Goal: Task Accomplishment & Management: Complete application form

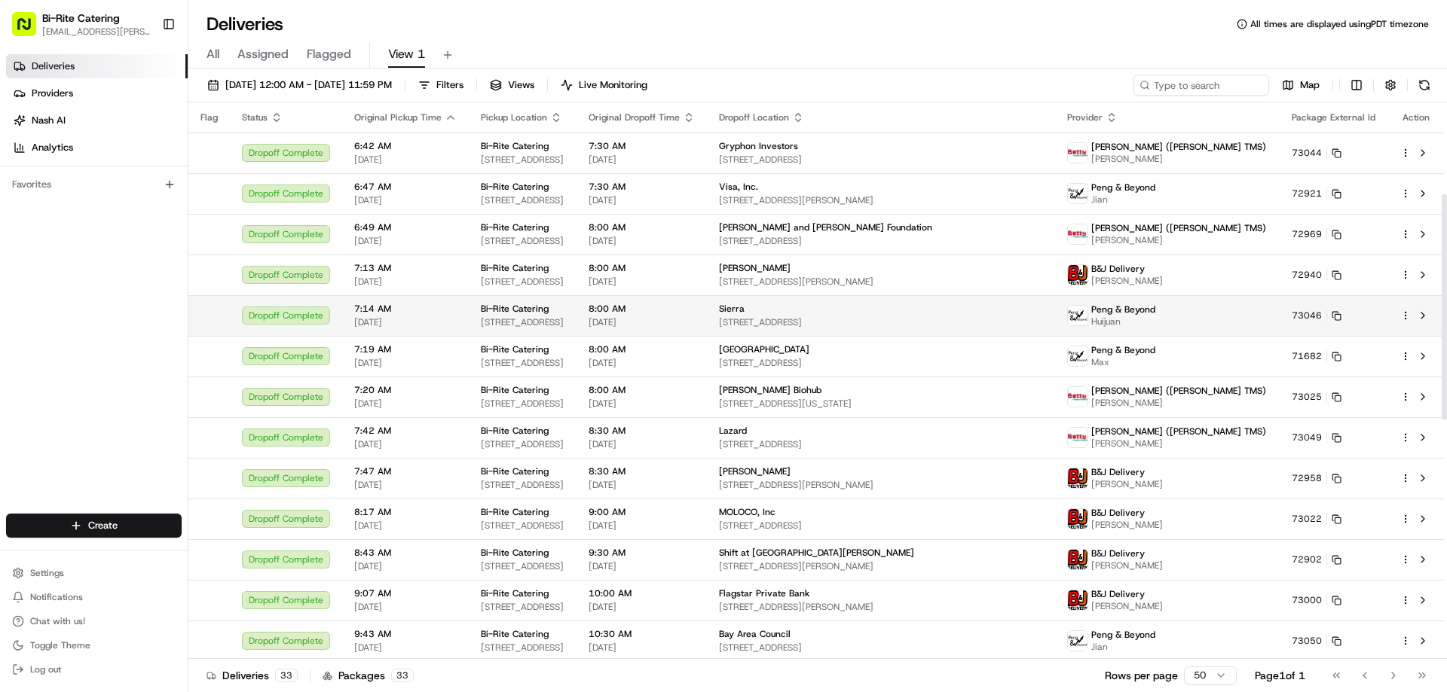
scroll to position [226, 0]
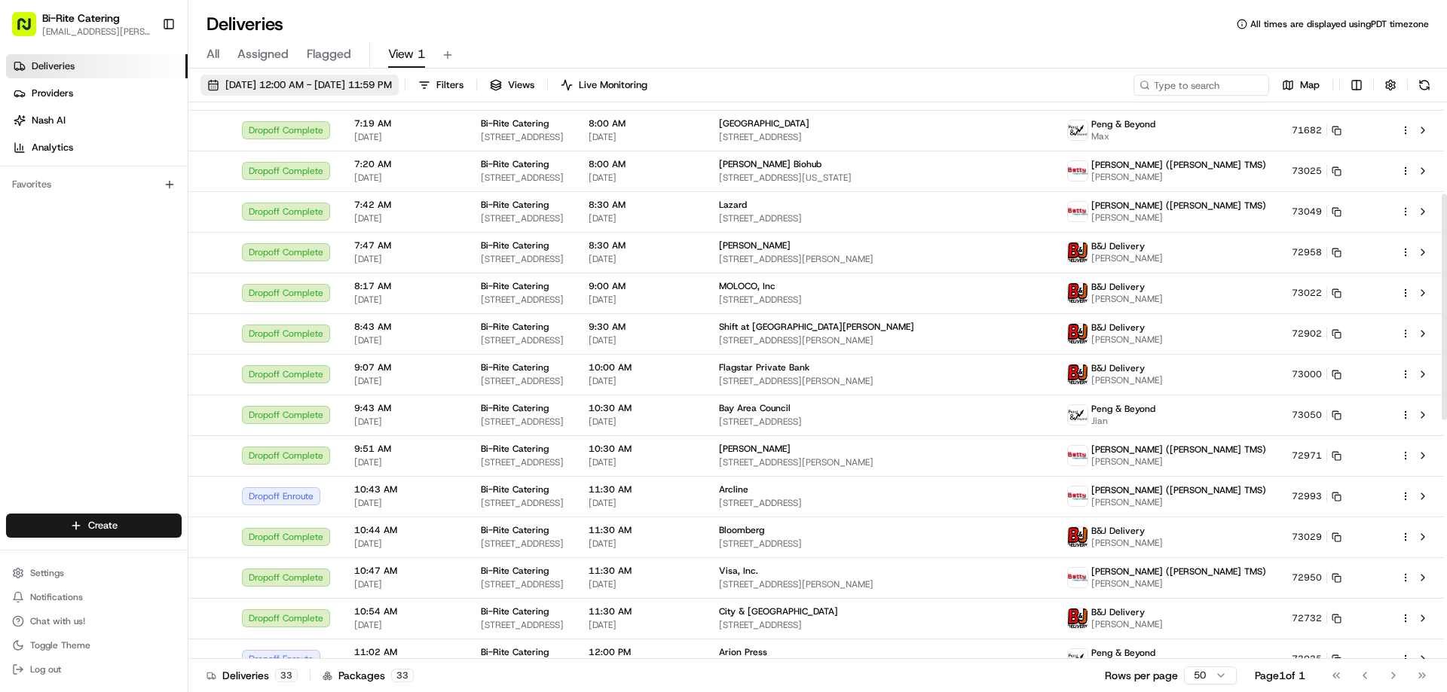
click at [329, 93] on button "[DATE] 12:00 AM - [DATE] 11:59 PM" at bounding box center [299, 85] width 198 height 21
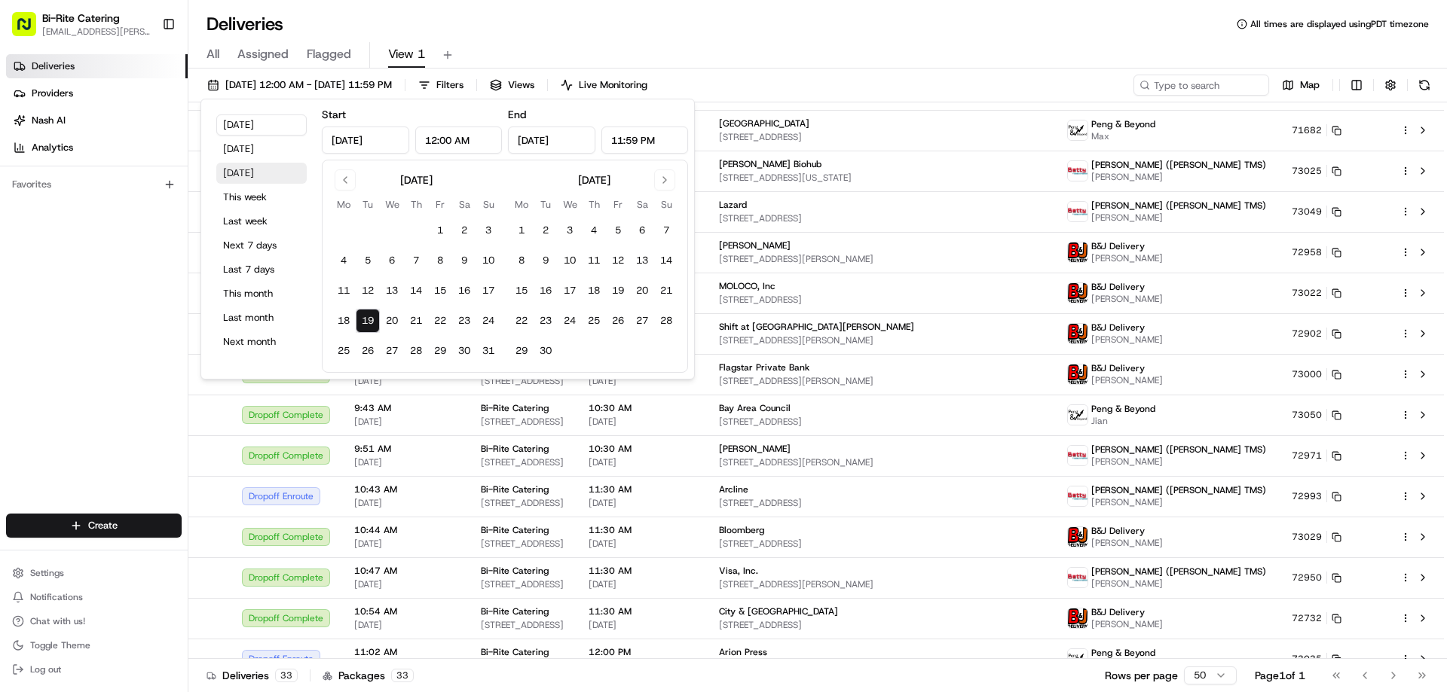
click at [270, 179] on button "[DATE]" at bounding box center [261, 173] width 90 height 21
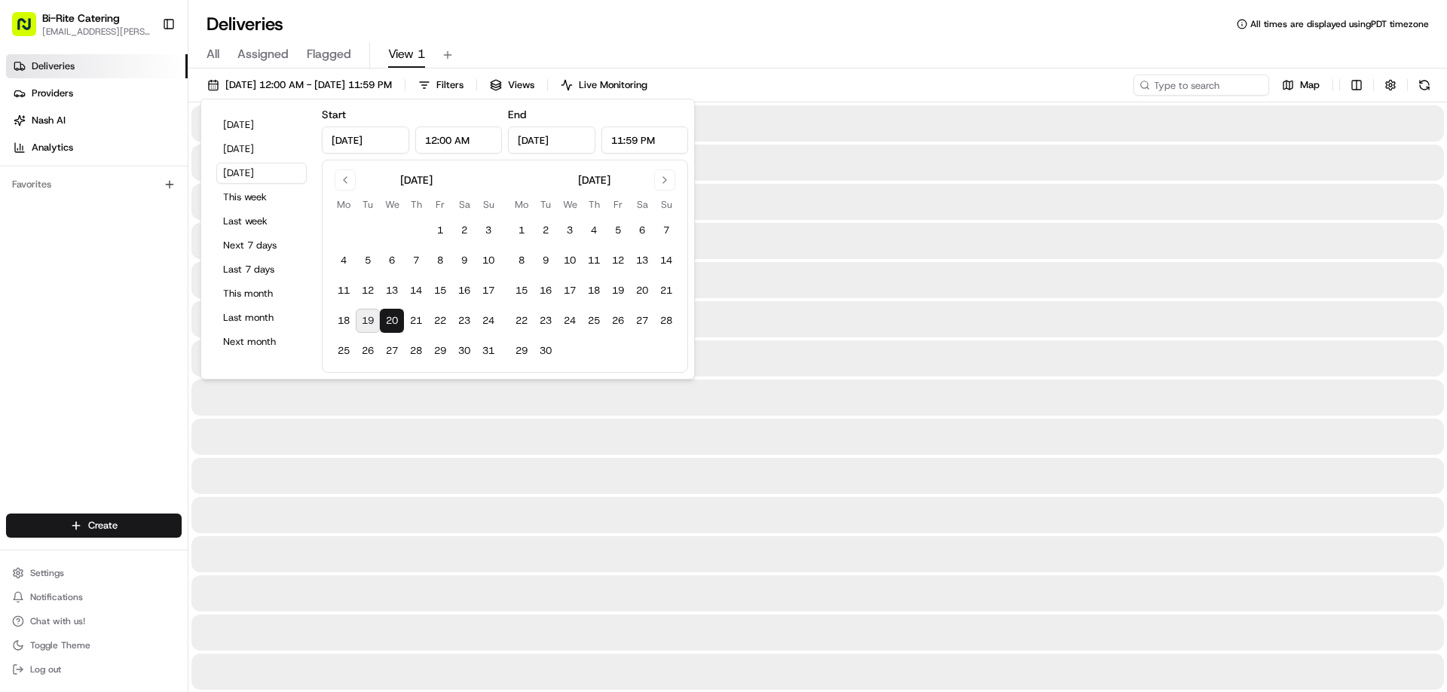
type input "[DATE]"
click at [665, 28] on div "Deliveries All times are displayed using PDT timezone" at bounding box center [817, 24] width 1258 height 24
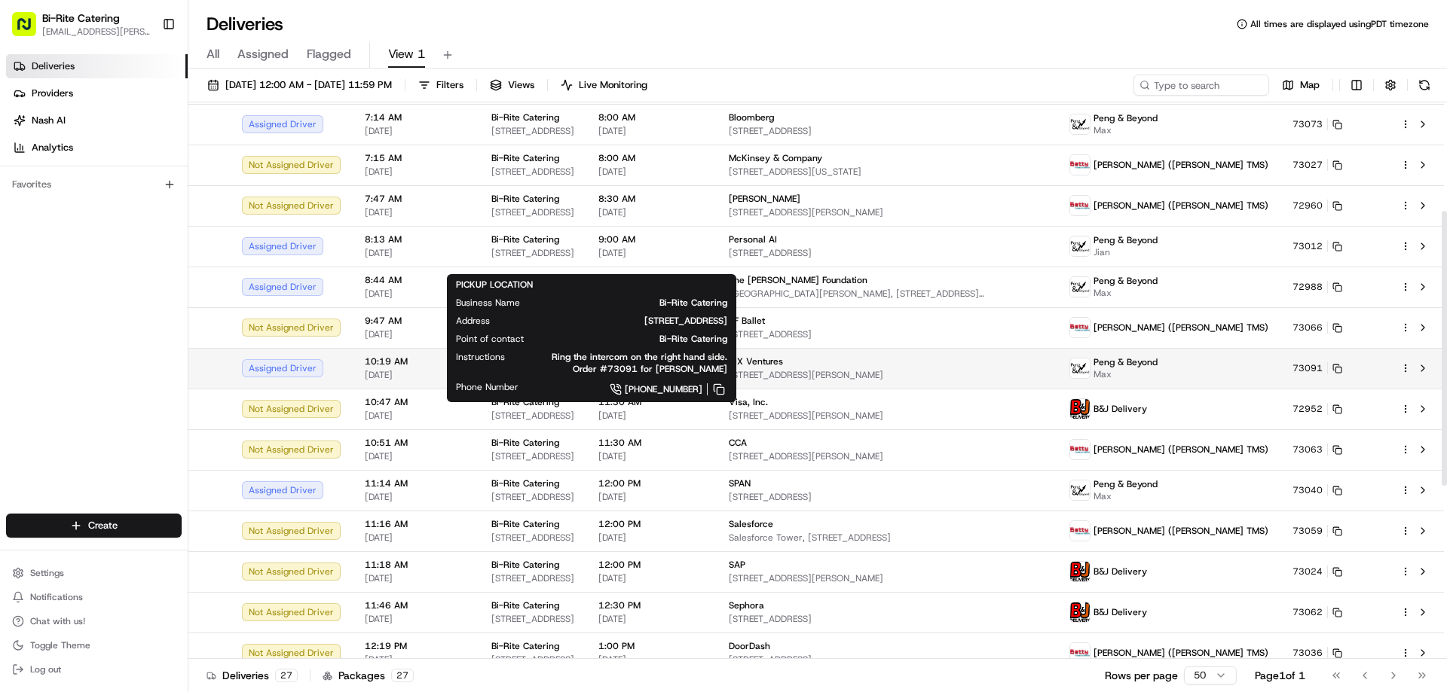
scroll to position [226, 0]
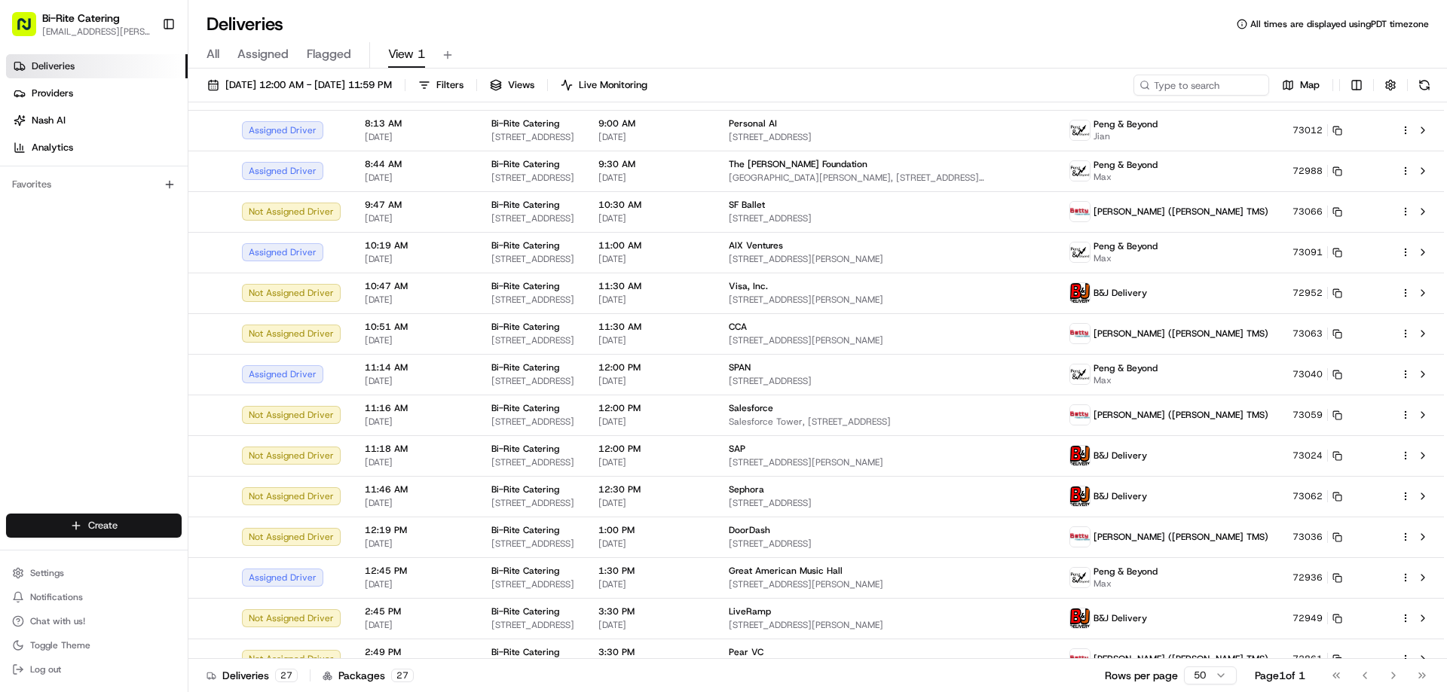
click at [84, 524] on html "Bi-Rite Catering [EMAIL_ADDRESS][PERSON_NAME][DOMAIN_NAME] Toggle Sidebar Deliv…" at bounding box center [723, 346] width 1447 height 692
click at [230, 549] on link "Delivery" at bounding box center [272, 553] width 168 height 27
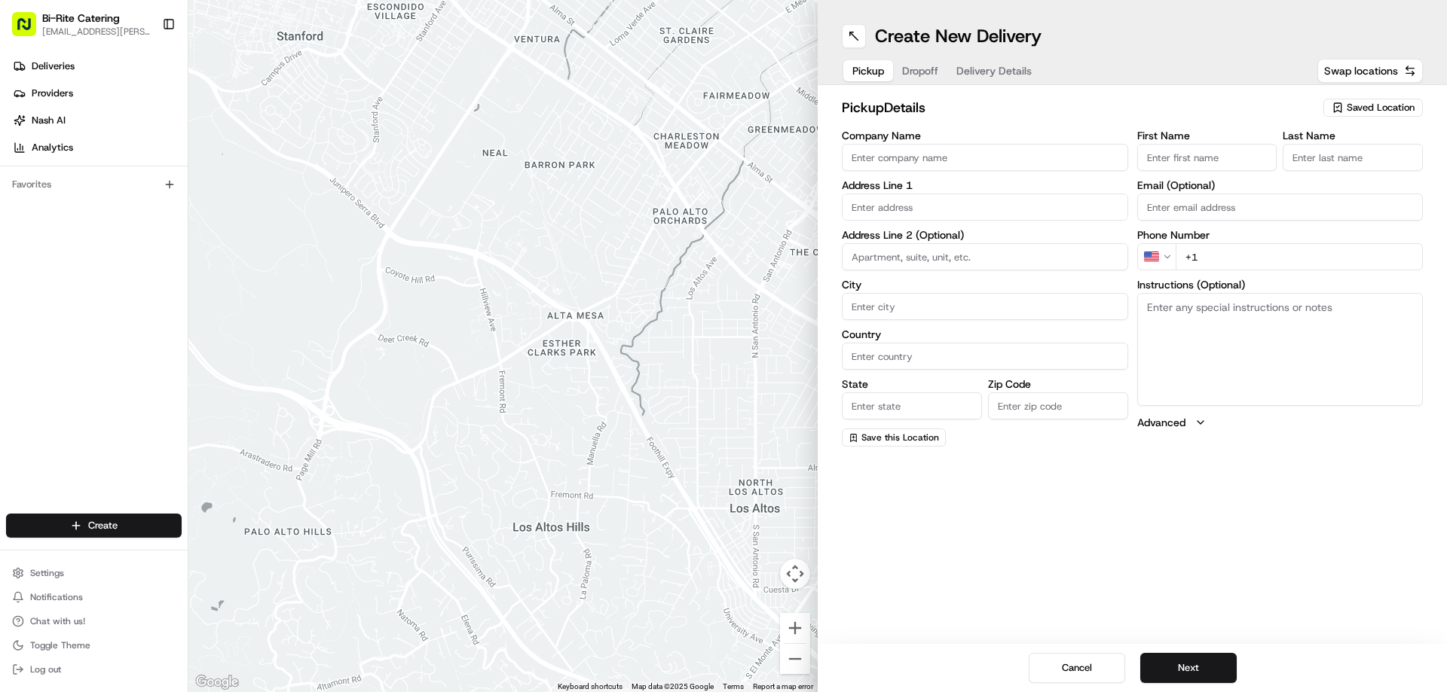
click at [925, 164] on input "Company Name" at bounding box center [985, 157] width 286 height 27
type input "Bi-Rite Catering"
type input "1970 [GEOGRAPHIC_DATA]"
type input "[GEOGRAPHIC_DATA]"
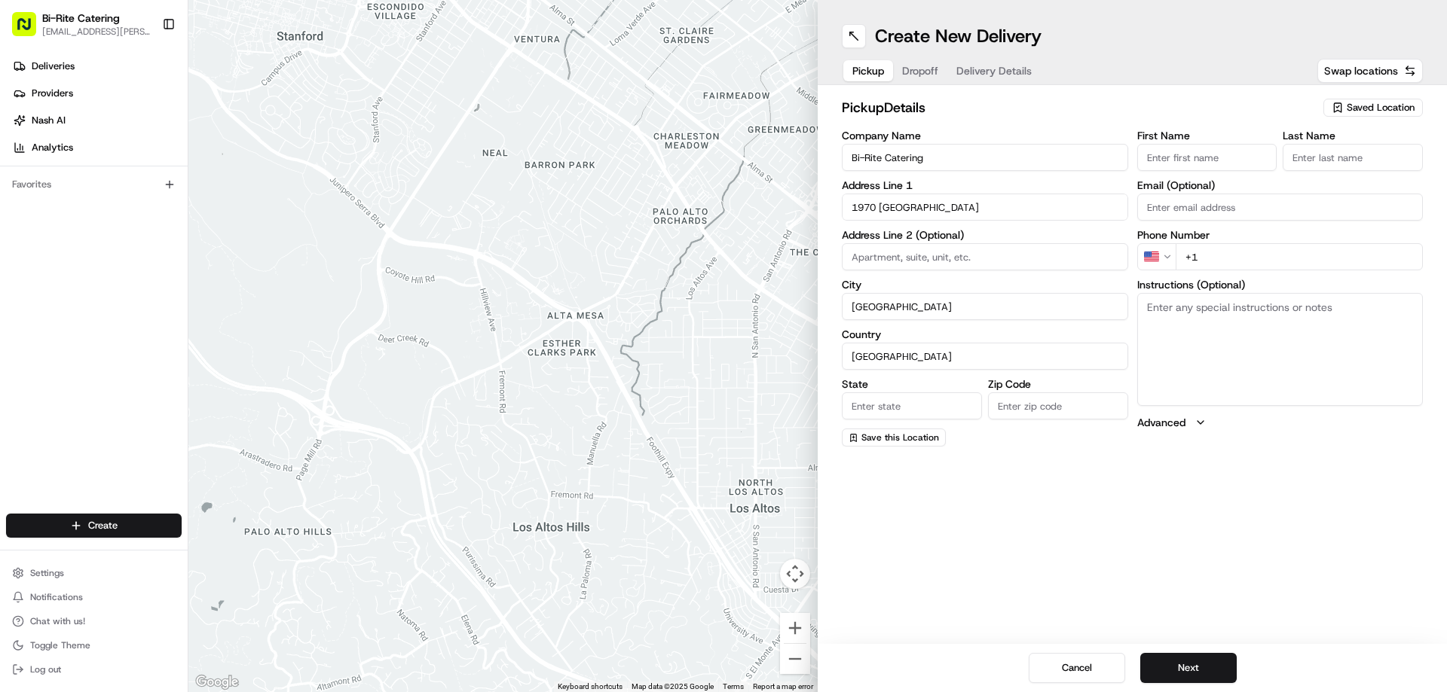
type input "CA"
type input "94124"
type input "Bi-Rite"
type input "Catering"
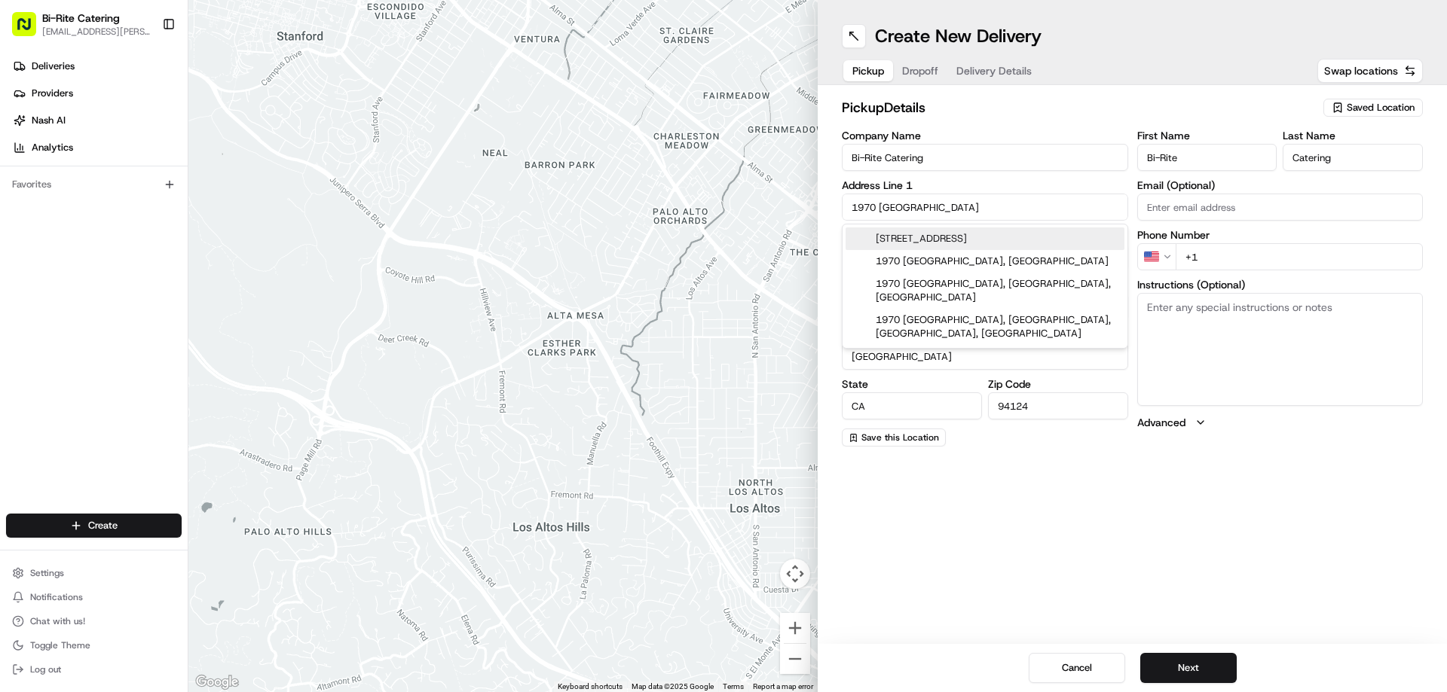
click at [958, 236] on div "[STREET_ADDRESS]" at bounding box center [984, 239] width 279 height 23
type input "1970 [GEOGRAPHIC_DATA]"
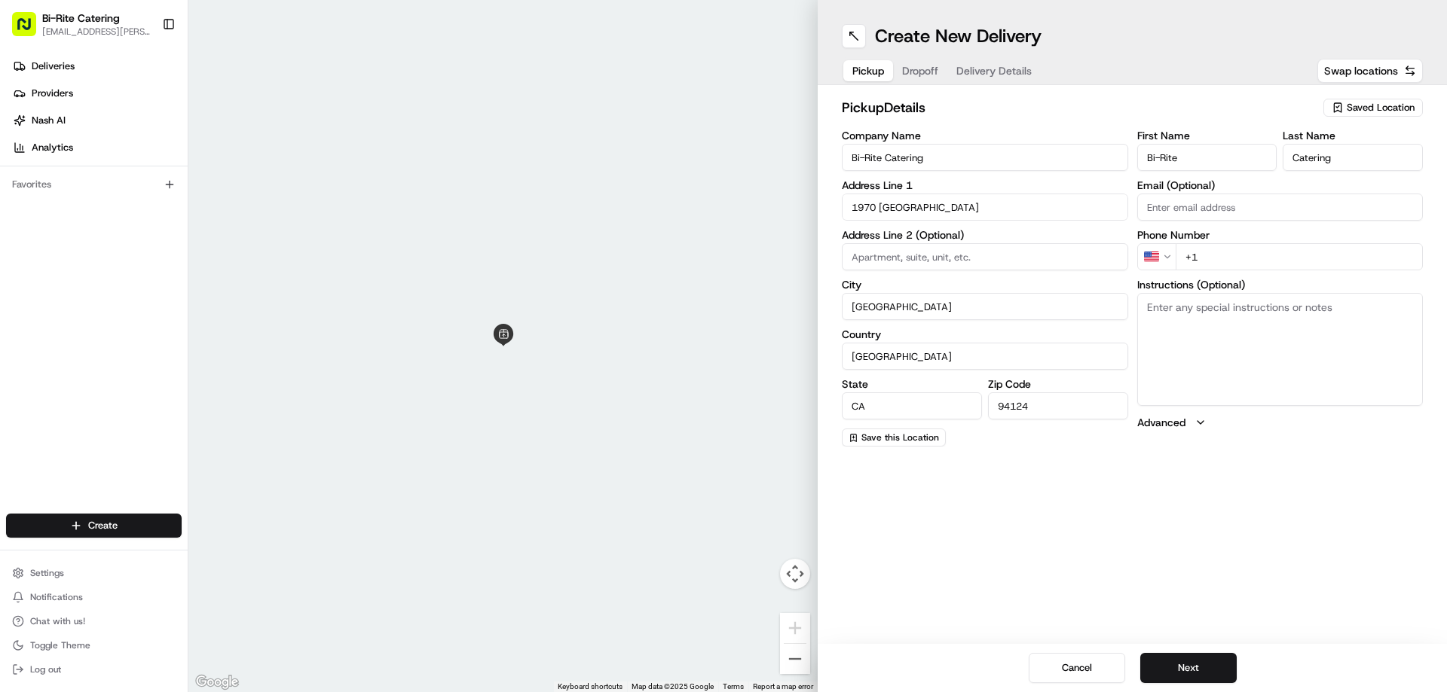
click at [1205, 258] on input "+1" at bounding box center [1299, 256] width 248 height 27
type input "[PHONE_NUMBER]"
click at [1211, 299] on textarea "Instructions (Optional)" at bounding box center [1280, 349] width 286 height 113
click at [1253, 332] on textarea "Instructions (Optional)" at bounding box center [1280, 349] width 286 height 113
paste textarea "Ring the intercom on the right hand side. Order #73103 for [PERSON_NAME] [PERSO…"
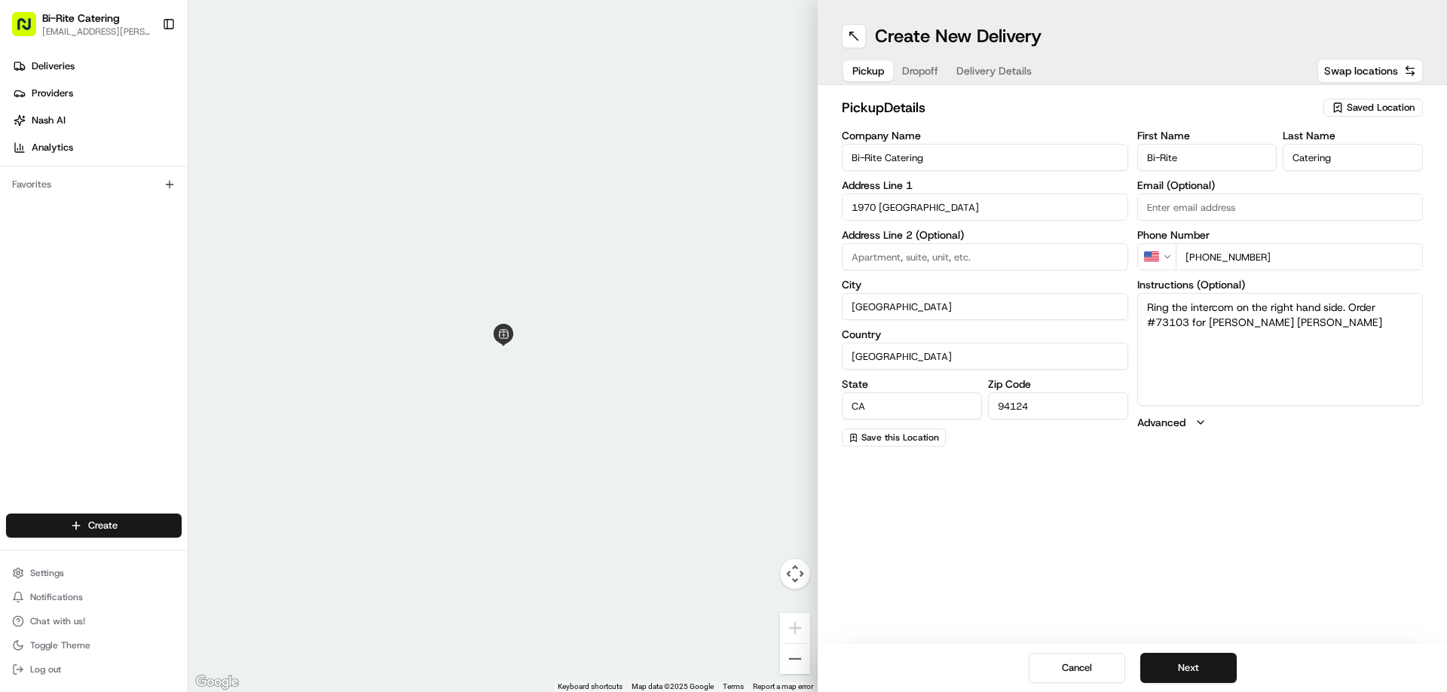
type textarea "Ring the intercom on the right hand side. Order #73103 for [PERSON_NAME] [PERSO…"
click at [1222, 526] on div "Create New Delivery Pickup Dropoff Delivery Details Swap locations pickup Detai…" at bounding box center [1132, 346] width 629 height 692
click at [1207, 665] on button "Next" at bounding box center [1188, 668] width 96 height 30
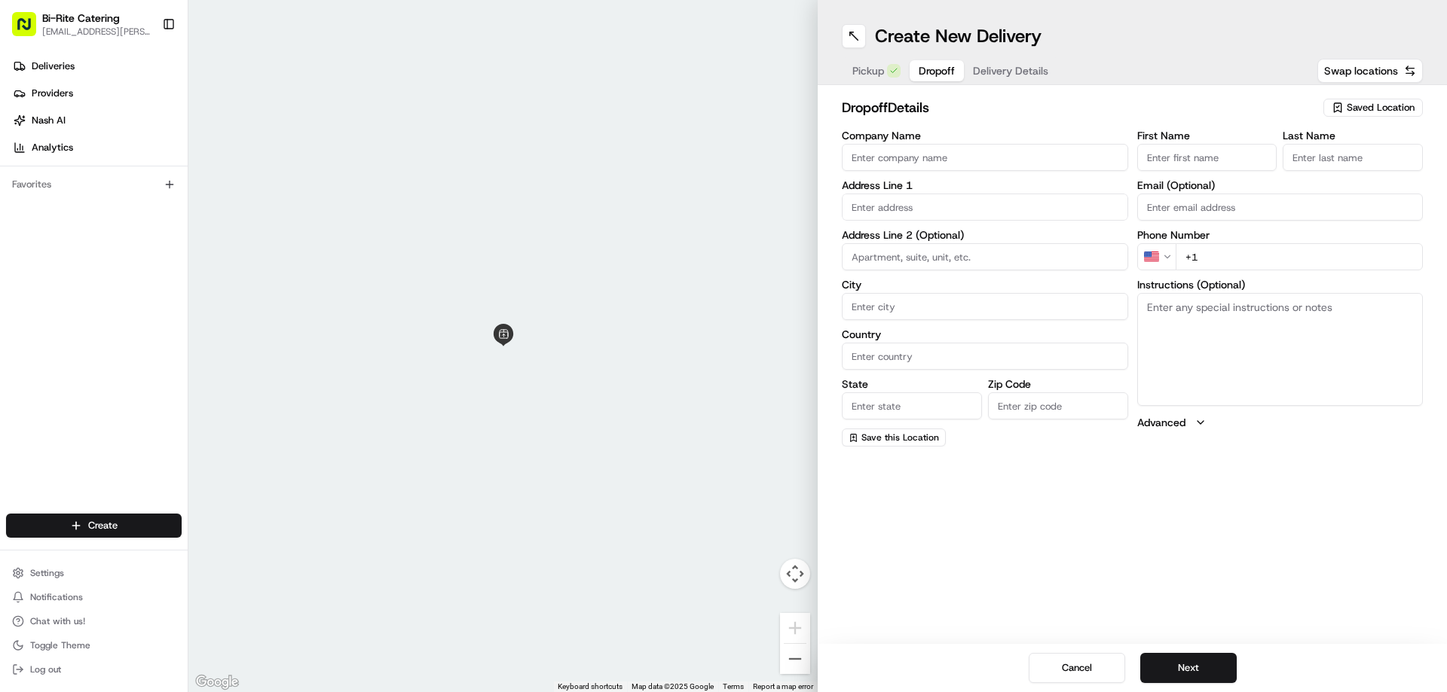
click at [851, 158] on input "Company Name" at bounding box center [985, 157] width 286 height 27
type input "Bloomberg"
click at [934, 206] on input "text" at bounding box center [985, 207] width 286 height 27
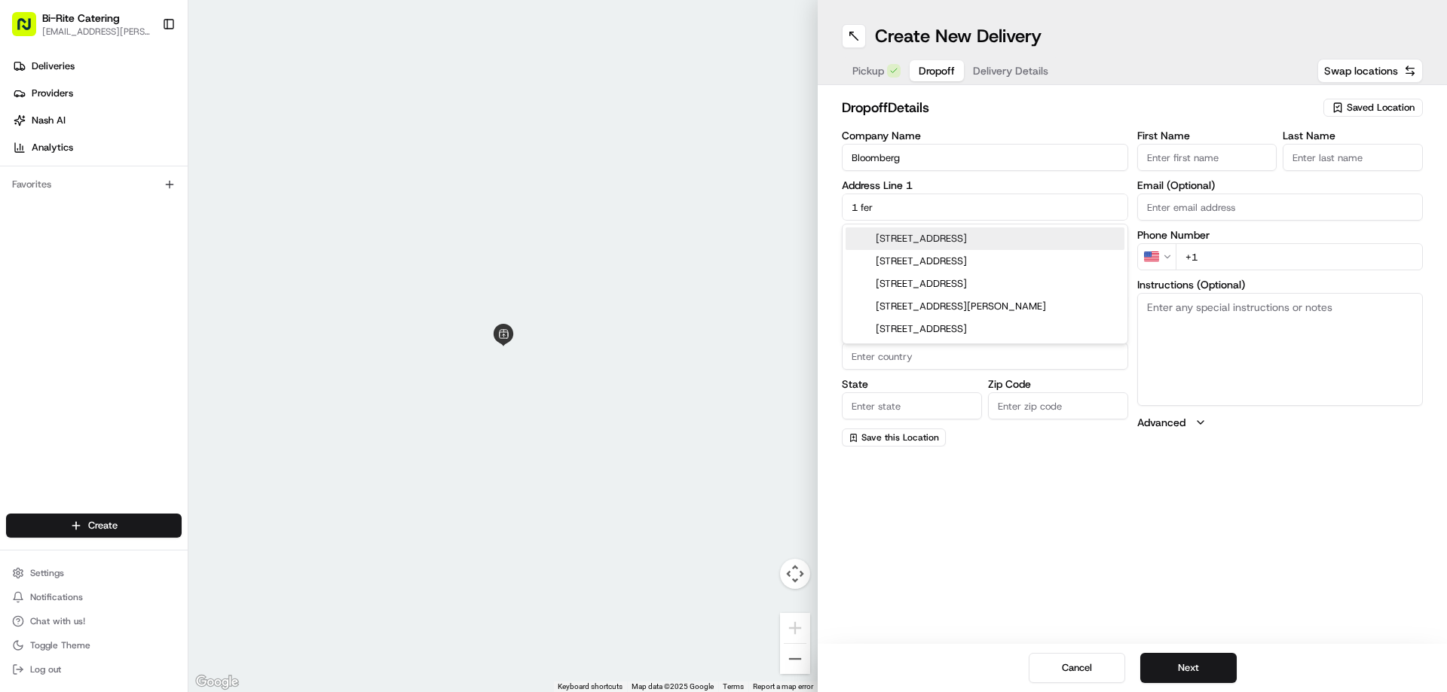
click at [943, 246] on div "[STREET_ADDRESS]" at bounding box center [984, 239] width 279 height 23
type input "[STREET_ADDRESS]"
type input "[GEOGRAPHIC_DATA]"
type input "CA"
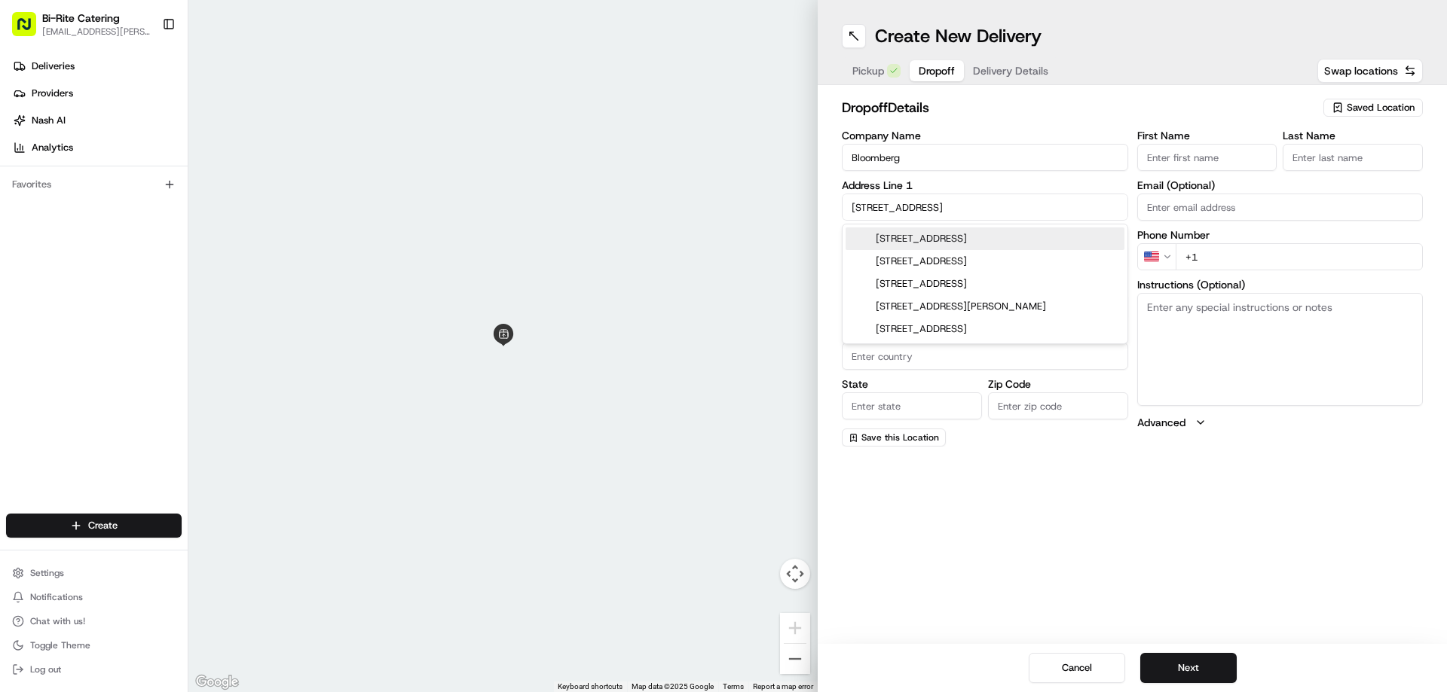
type input "94111"
type input "[STREET_ADDRESS]"
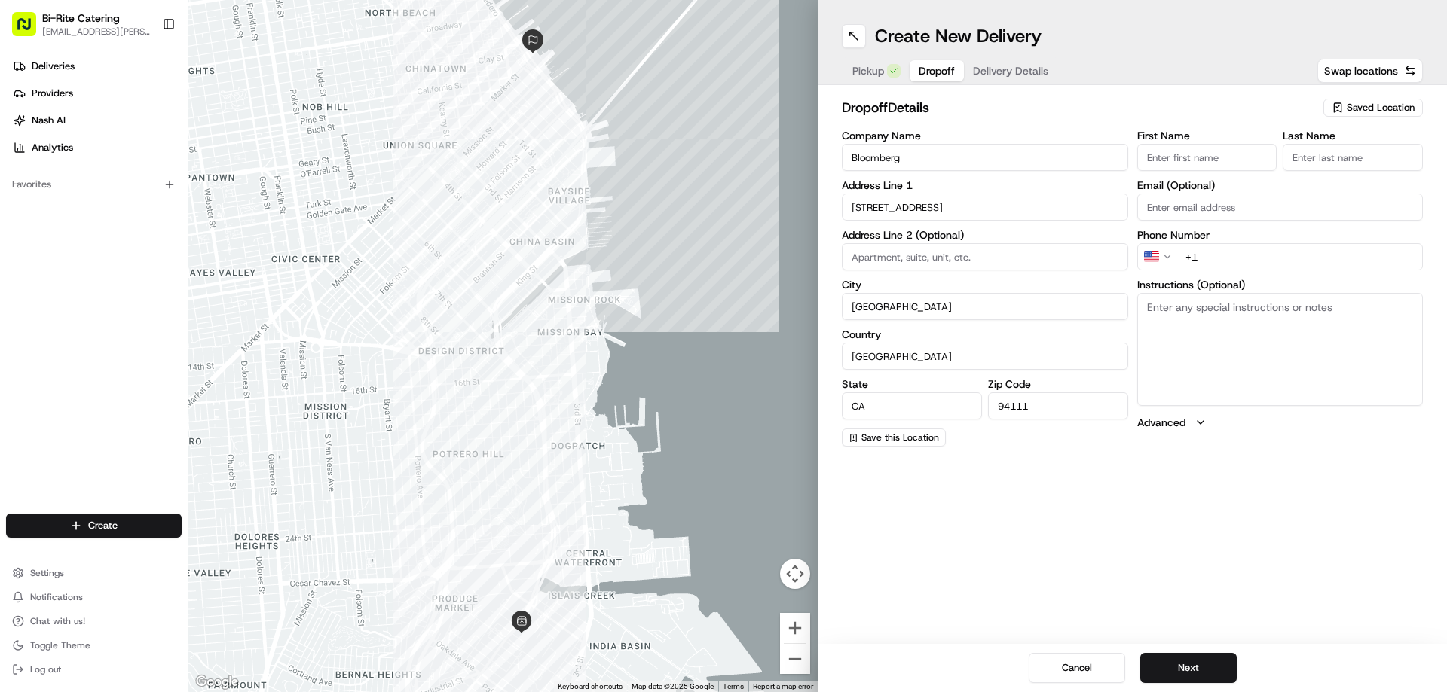
click at [1171, 152] on input "First Name" at bounding box center [1207, 157] width 140 height 27
type input "Jazzi"
click at [1304, 160] on input "Last Name" at bounding box center [1352, 157] width 140 height 27
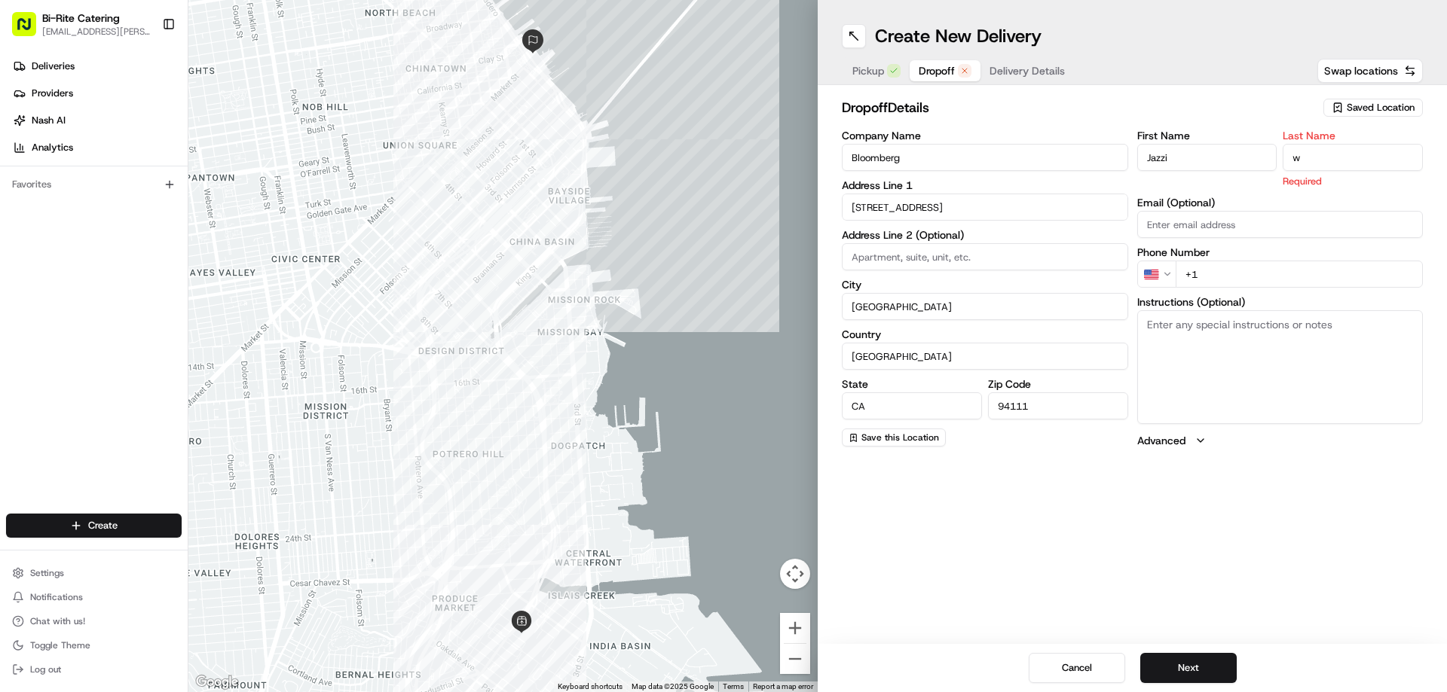
type input "[PERSON_NAME]"
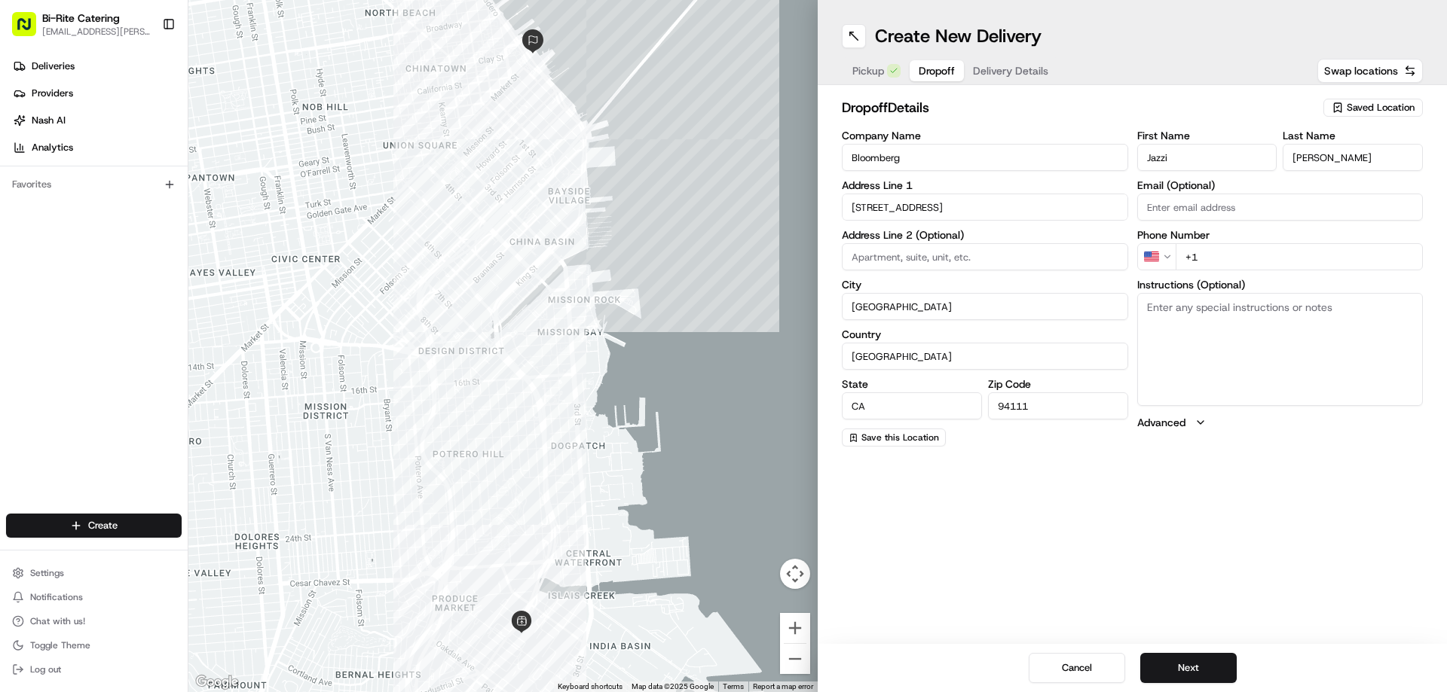
click at [1228, 258] on input "+1" at bounding box center [1299, 256] width 248 height 27
paste input "1 415 697 6454"
type input "+1 1 415 697 6454"
click at [1170, 326] on textarea "Instructions (Optional)" at bounding box center [1280, 349] width 286 height 113
type textarea "P"
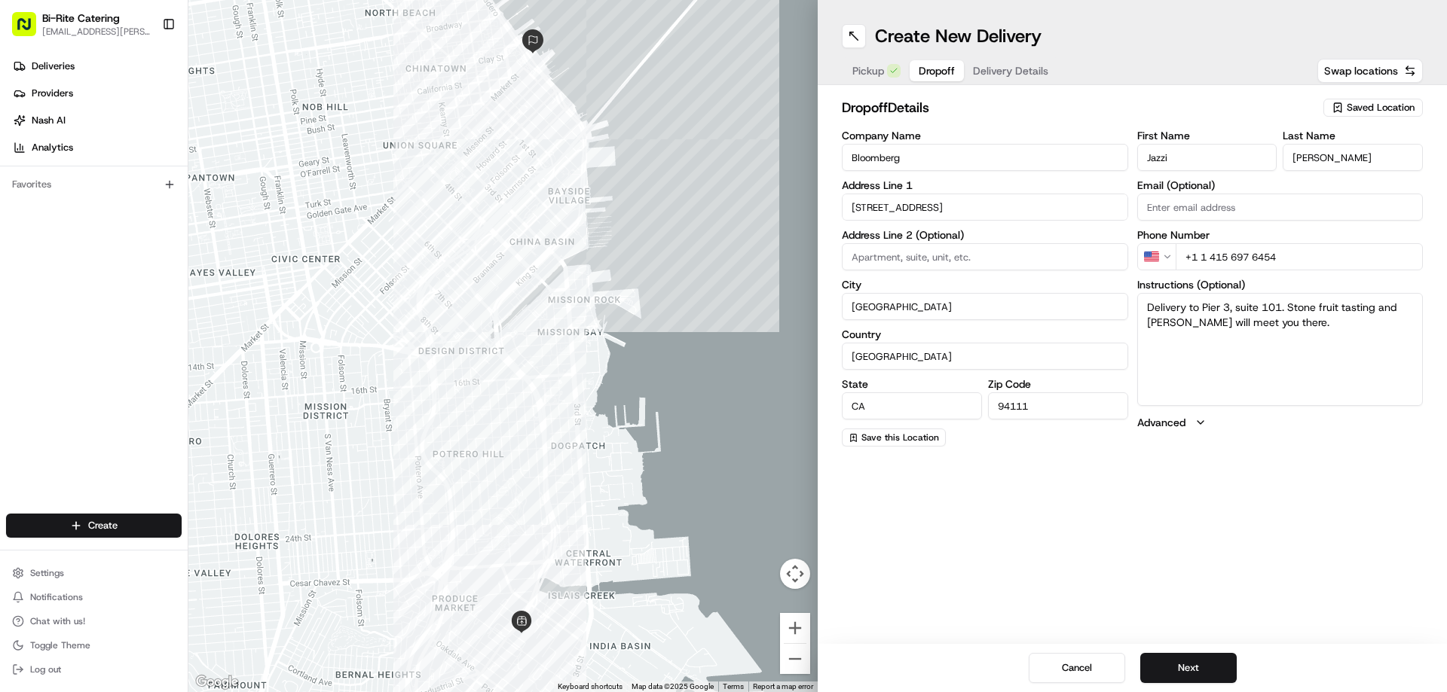
type textarea "Delivery to Pier 3, suite 101. Stone fruit tasting and [PERSON_NAME] will meet …"
click at [1218, 658] on button "Next" at bounding box center [1188, 668] width 96 height 30
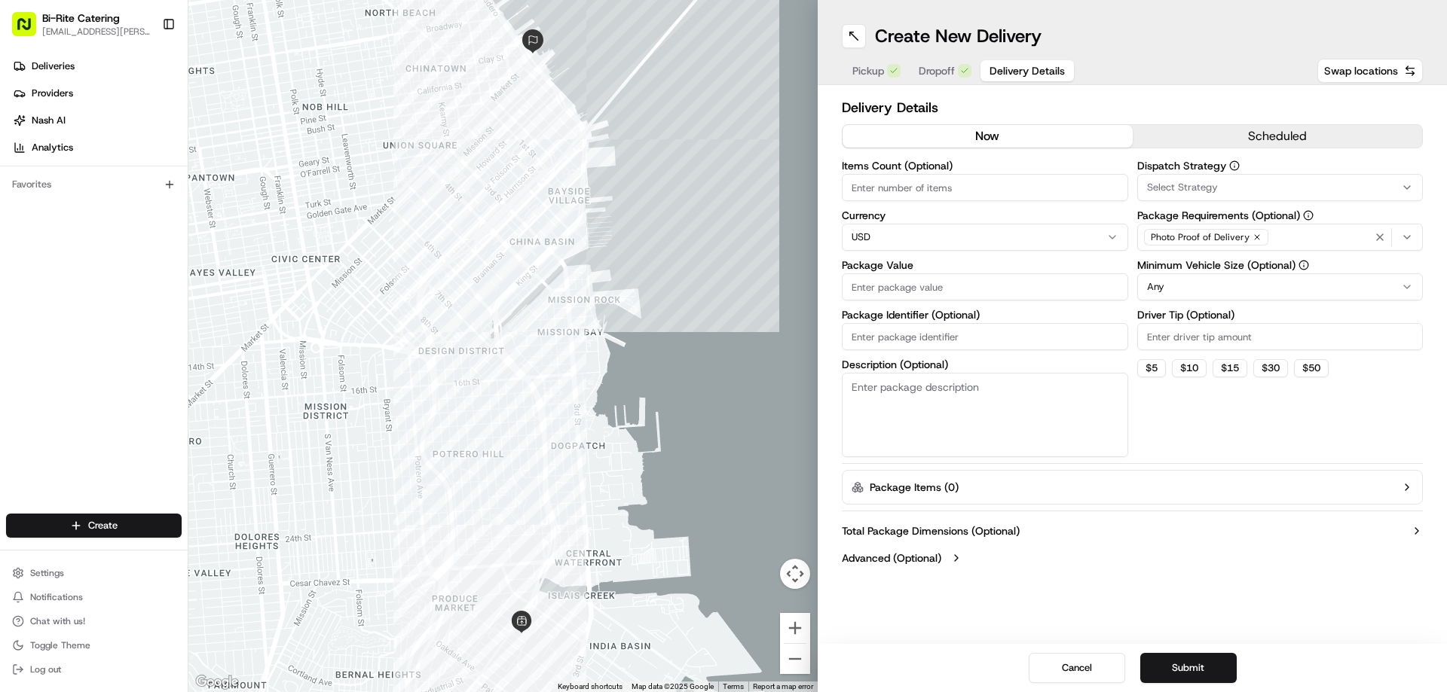
click at [1266, 138] on button "scheduled" at bounding box center [1277, 136] width 290 height 23
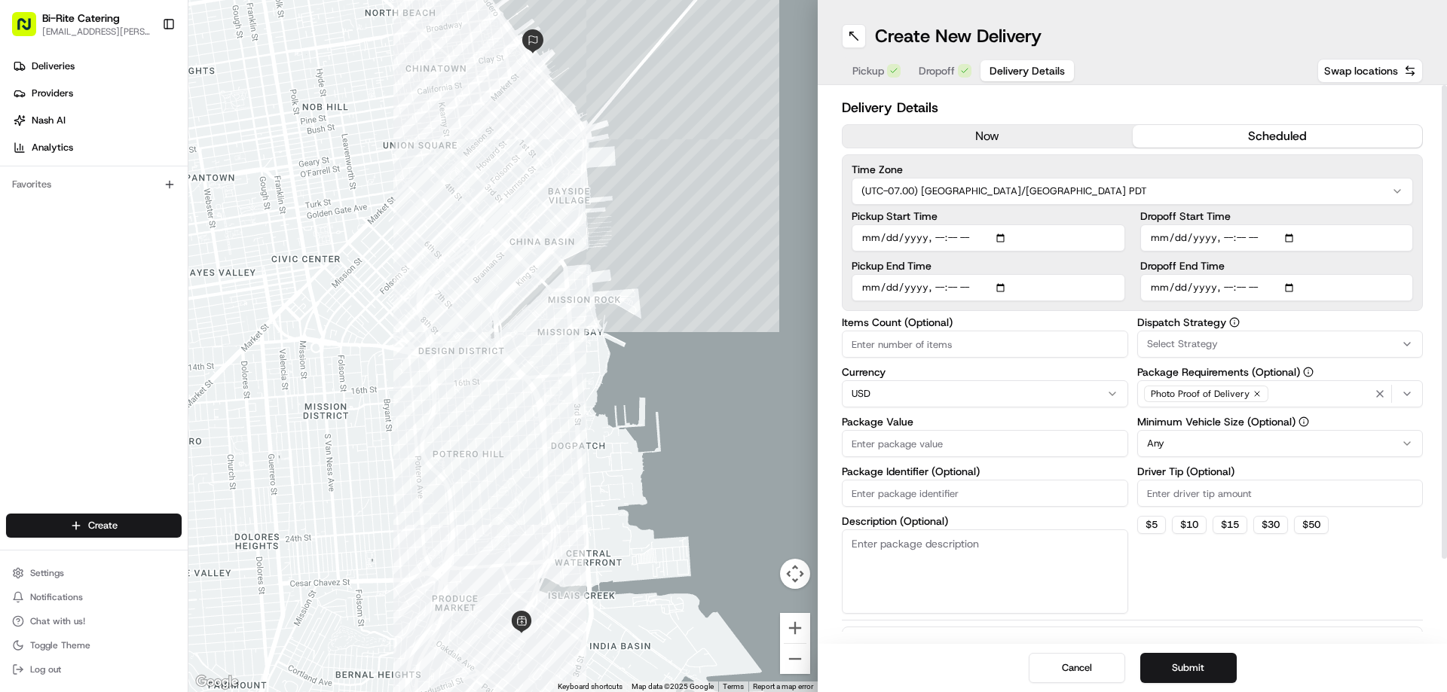
click at [1161, 237] on input "Dropoff Start Time" at bounding box center [1277, 238] width 274 height 27
type input "[DATE]T11:00"
click at [1158, 295] on input "Dropoff End Time" at bounding box center [1277, 287] width 274 height 27
type input "[DATE]T11:30"
click at [862, 237] on input "Pickup Start Time" at bounding box center [988, 238] width 274 height 27
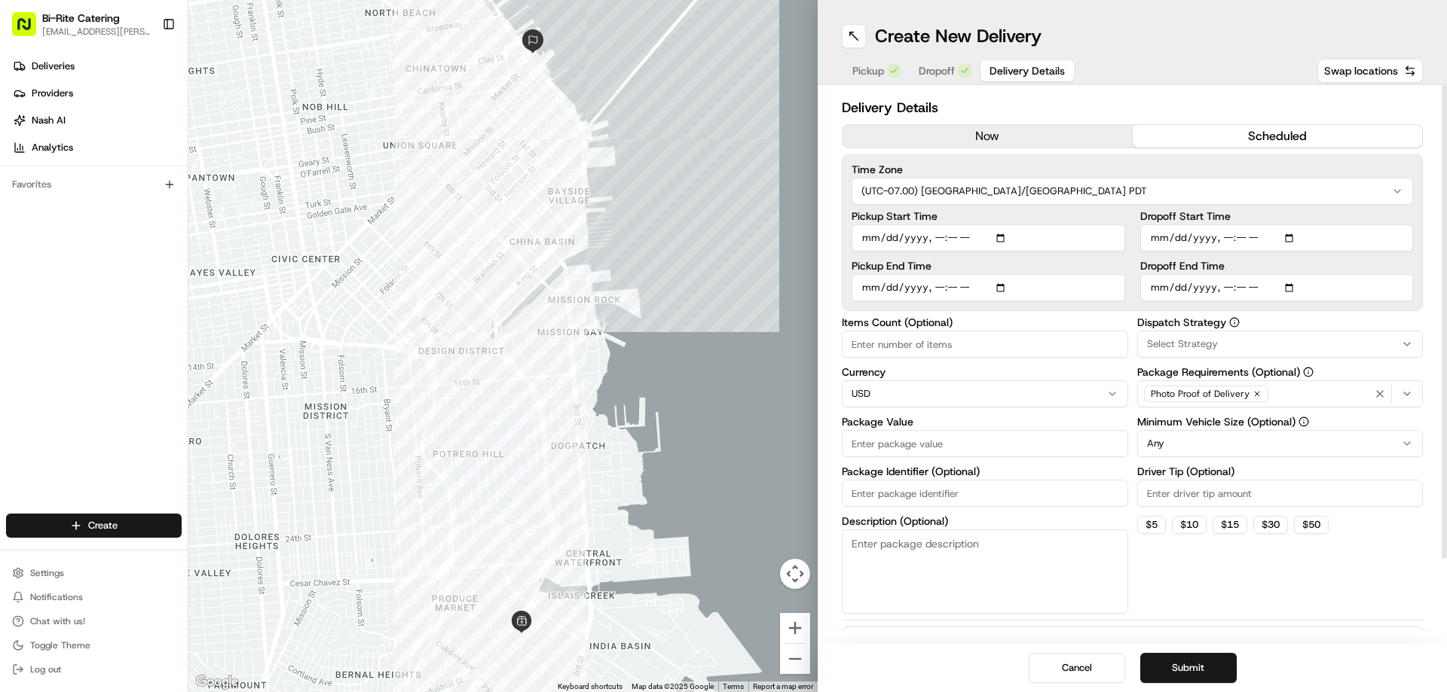
type input "[DATE]T10:40"
click at [867, 292] on input "Pickup End Time" at bounding box center [988, 287] width 274 height 27
type input "[DATE]T11:00"
click at [866, 330] on div "Items Count (Optional)" at bounding box center [985, 337] width 286 height 41
click at [866, 333] on input "Items Count (Optional)" at bounding box center [985, 344] width 286 height 27
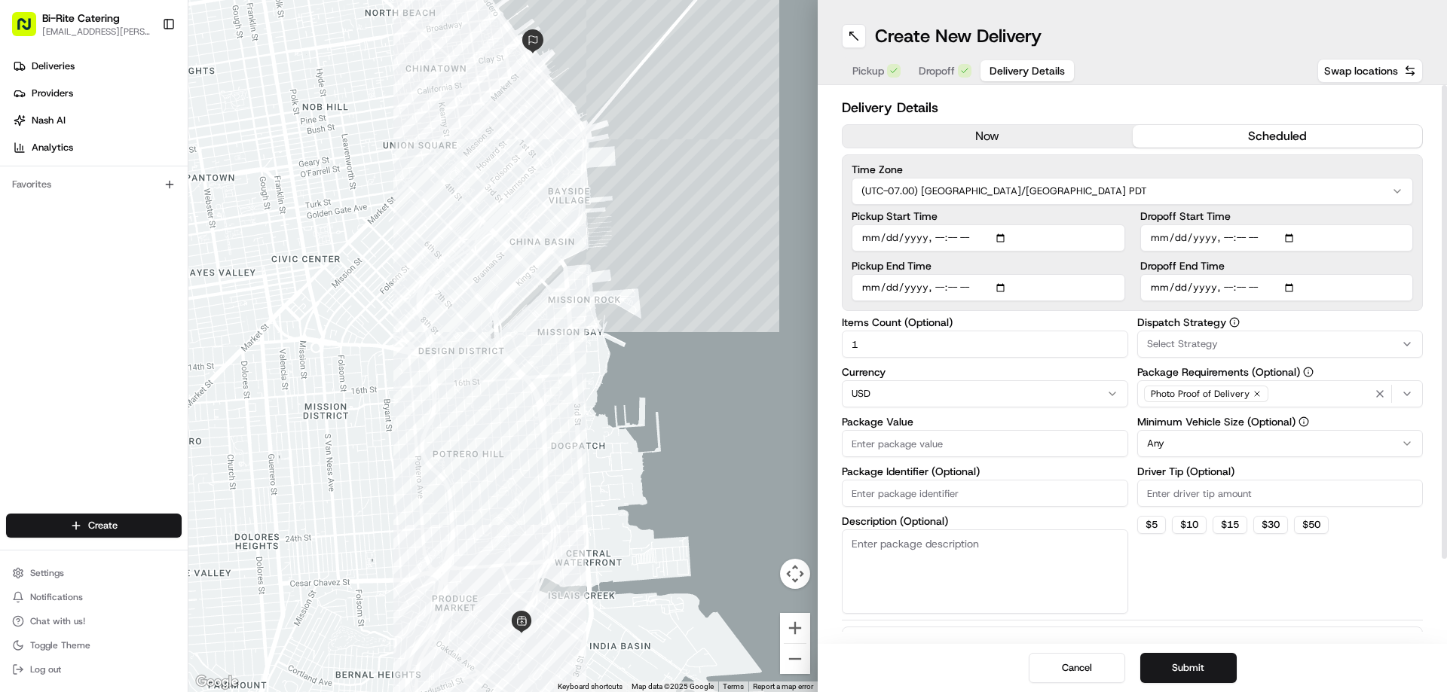
type input "1"
click at [888, 448] on input "Package Value" at bounding box center [985, 443] width 286 height 27
type input "1666.67"
click at [890, 475] on label "Package Identifier (Optional)" at bounding box center [985, 471] width 286 height 11
click at [890, 480] on input "Package Identifier (Optional)" at bounding box center [985, 493] width 286 height 27
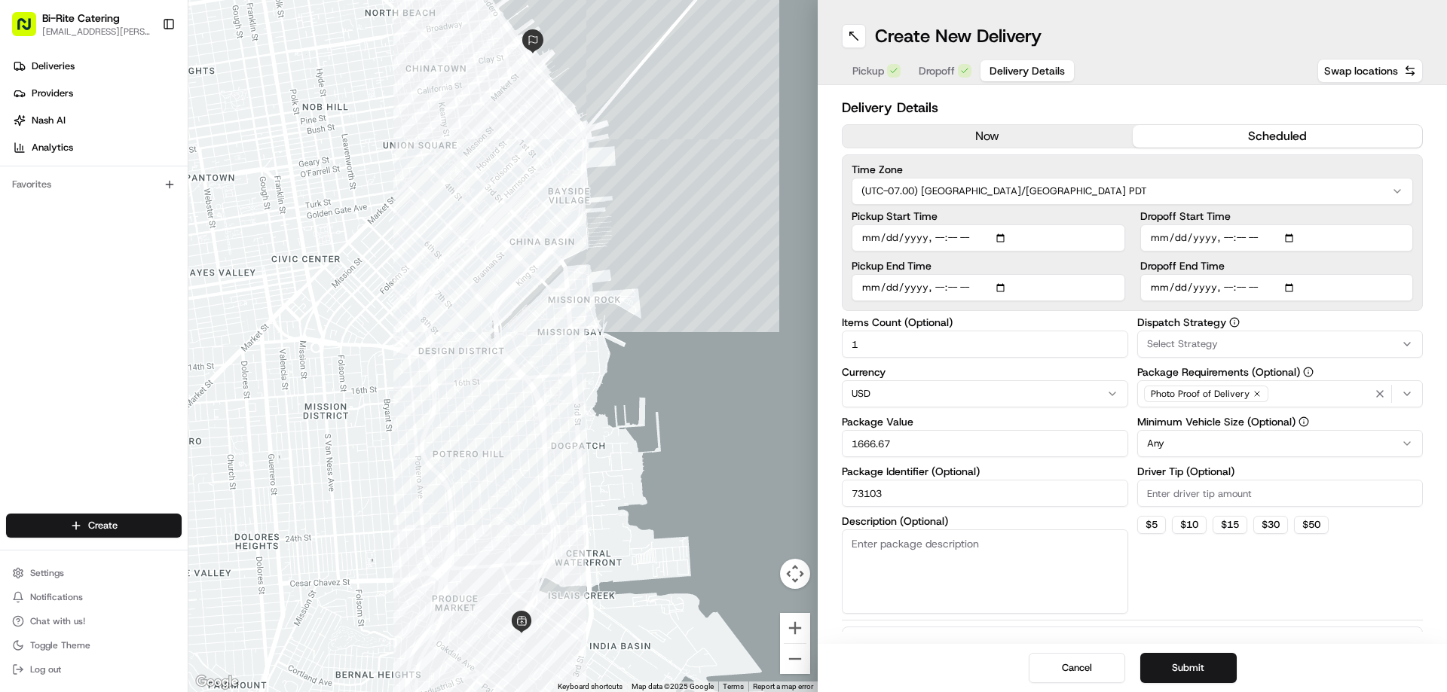
type input "73103"
click at [867, 543] on textarea "Description (Optional)" at bounding box center [985, 572] width 286 height 84
paste textarea "Stone fruit tasting- 3 varietals, each cut and placed in a cup for sampling. Ad…"
type textarea "Stone fruit tasting- 3 varietals, each cut and placed in a cup for sampling. Ad…"
click at [1221, 447] on html "Bi-Rite Catering [EMAIL_ADDRESS][PERSON_NAME][DOMAIN_NAME] Toggle Sidebar Deliv…" at bounding box center [723, 346] width 1447 height 692
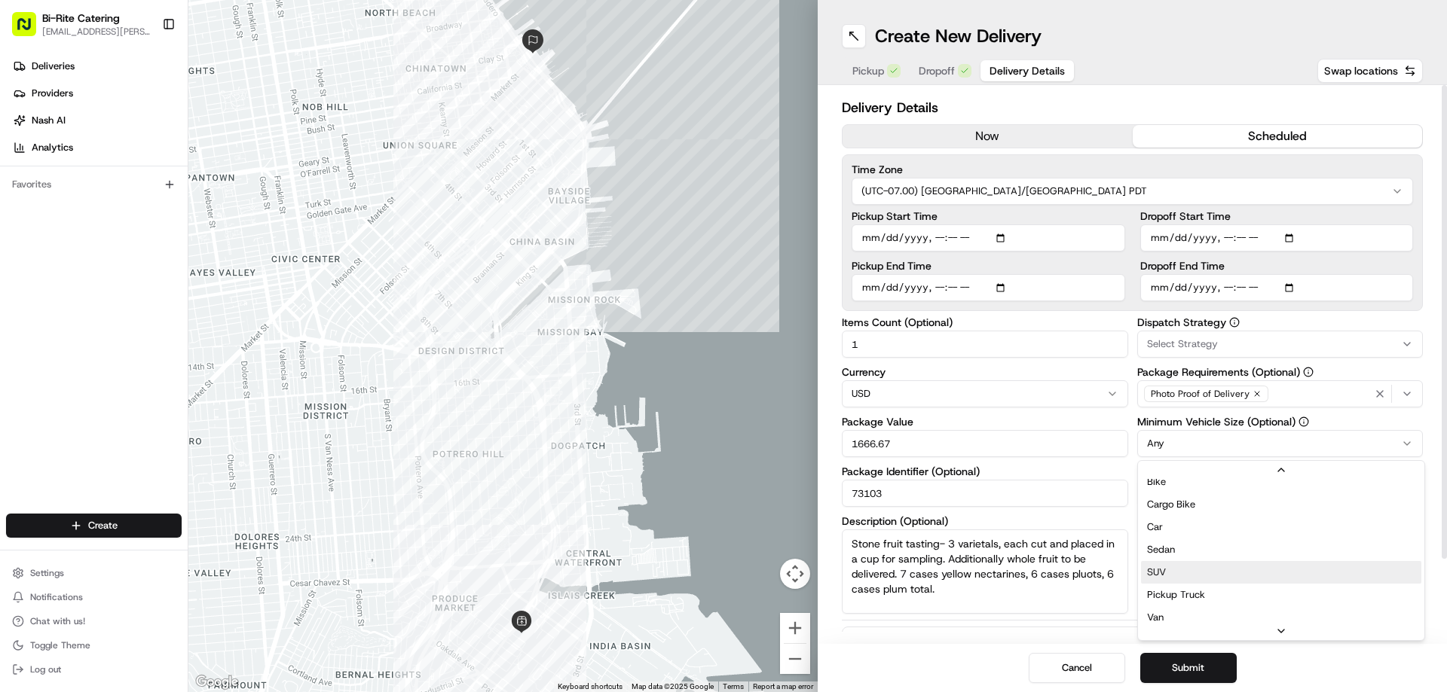
scroll to position [48, 0]
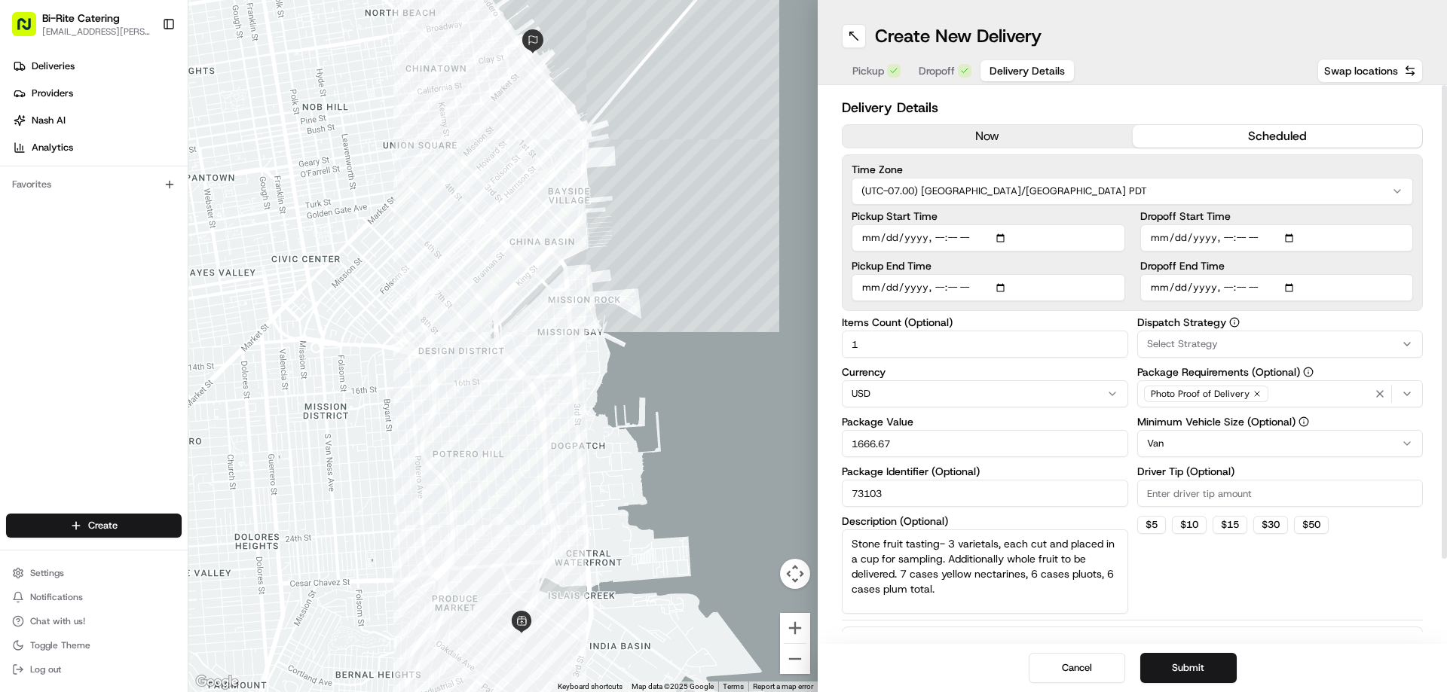
click at [1175, 495] on input "Driver Tip (Optional)" at bounding box center [1280, 493] width 286 height 27
type input "16.67"
click at [1215, 584] on div "Dispatch Strategy Select Strategy Package Requirements (Optional) Photo Proof o…" at bounding box center [1280, 465] width 286 height 297
click at [1206, 659] on button "Submit" at bounding box center [1188, 668] width 96 height 30
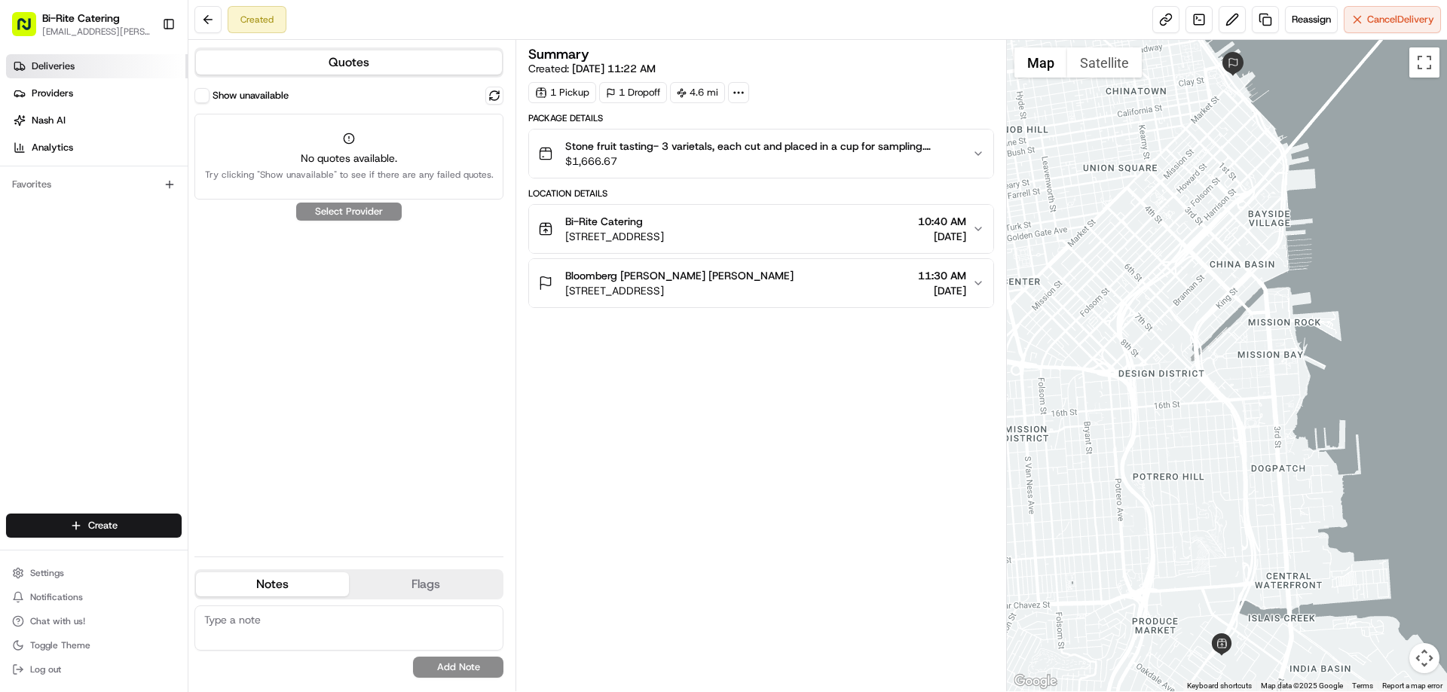
click at [80, 76] on link "Deliveries" at bounding box center [97, 66] width 182 height 24
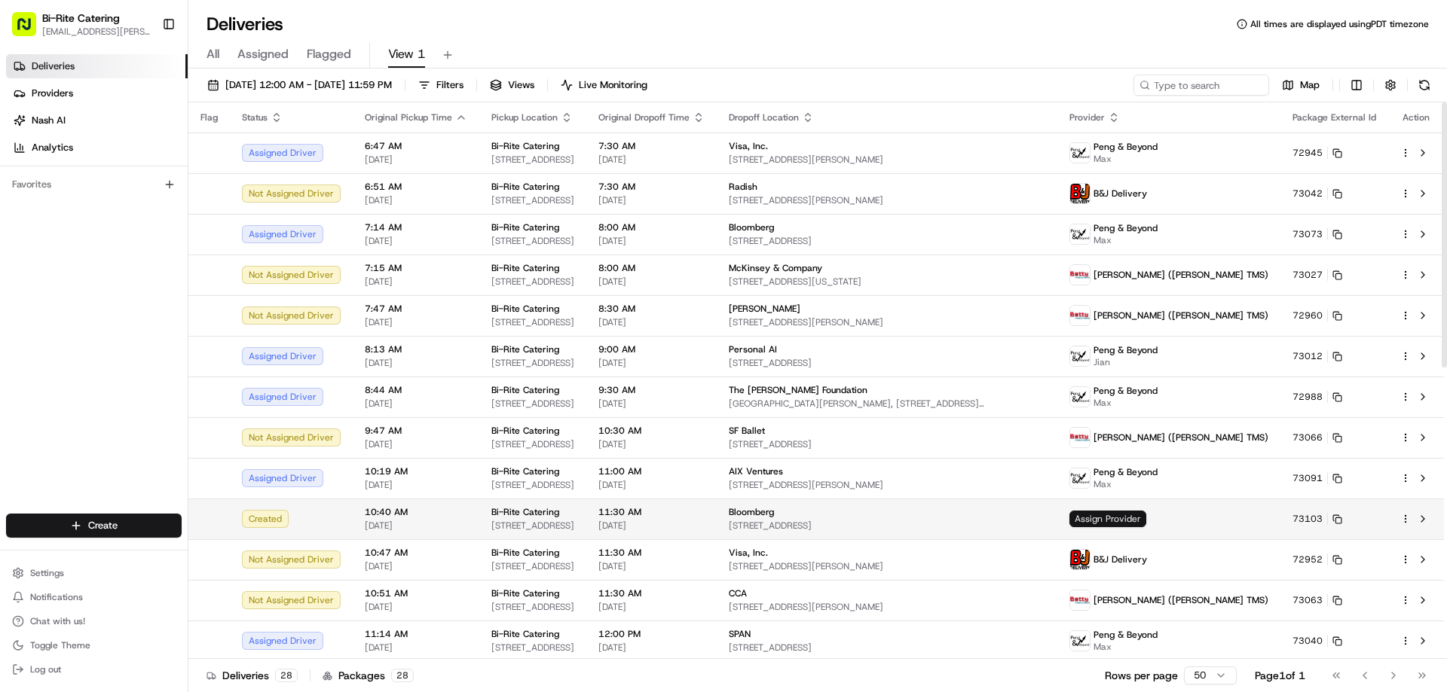
click at [1146, 520] on span "Assign Provider" at bounding box center [1107, 519] width 77 height 17
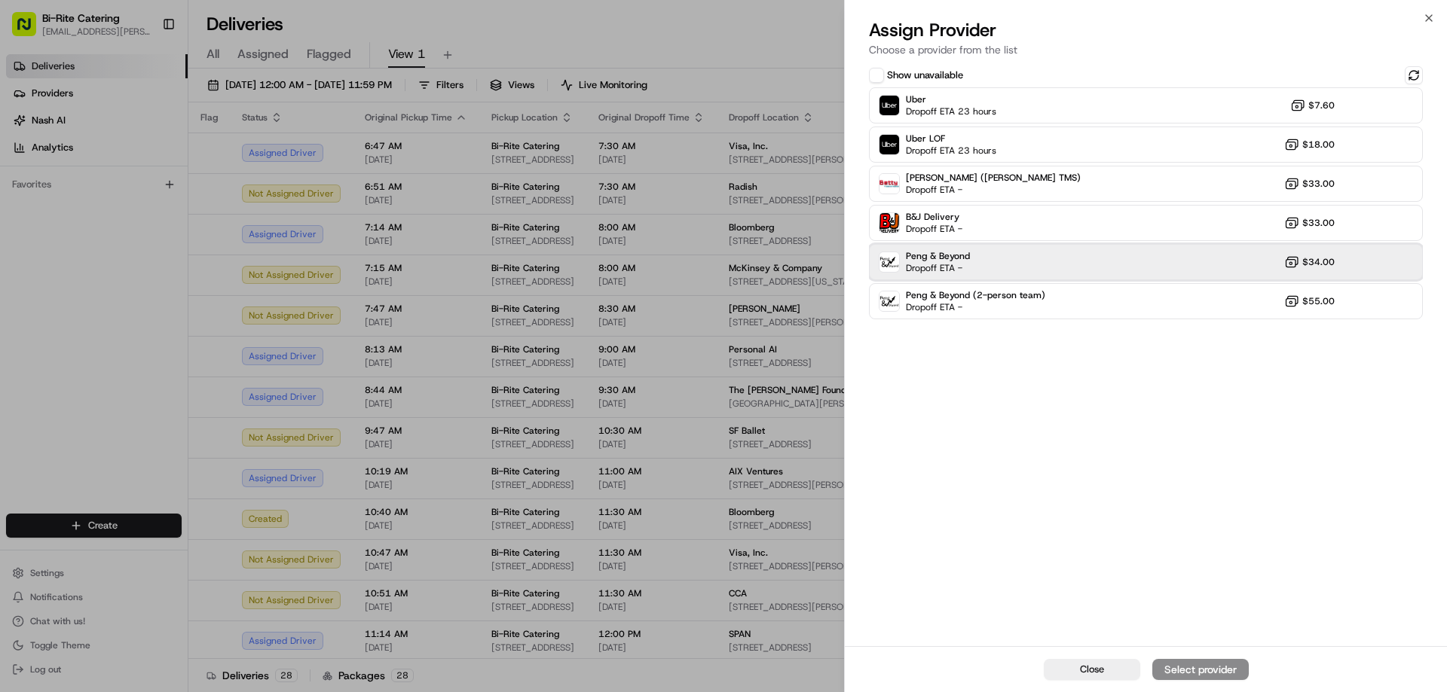
click at [1056, 258] on div "Peng & Beyond Dropoff ETA - $34.00" at bounding box center [1146, 262] width 554 height 36
click at [1199, 679] on button "Assign Provider" at bounding box center [1200, 669] width 96 height 21
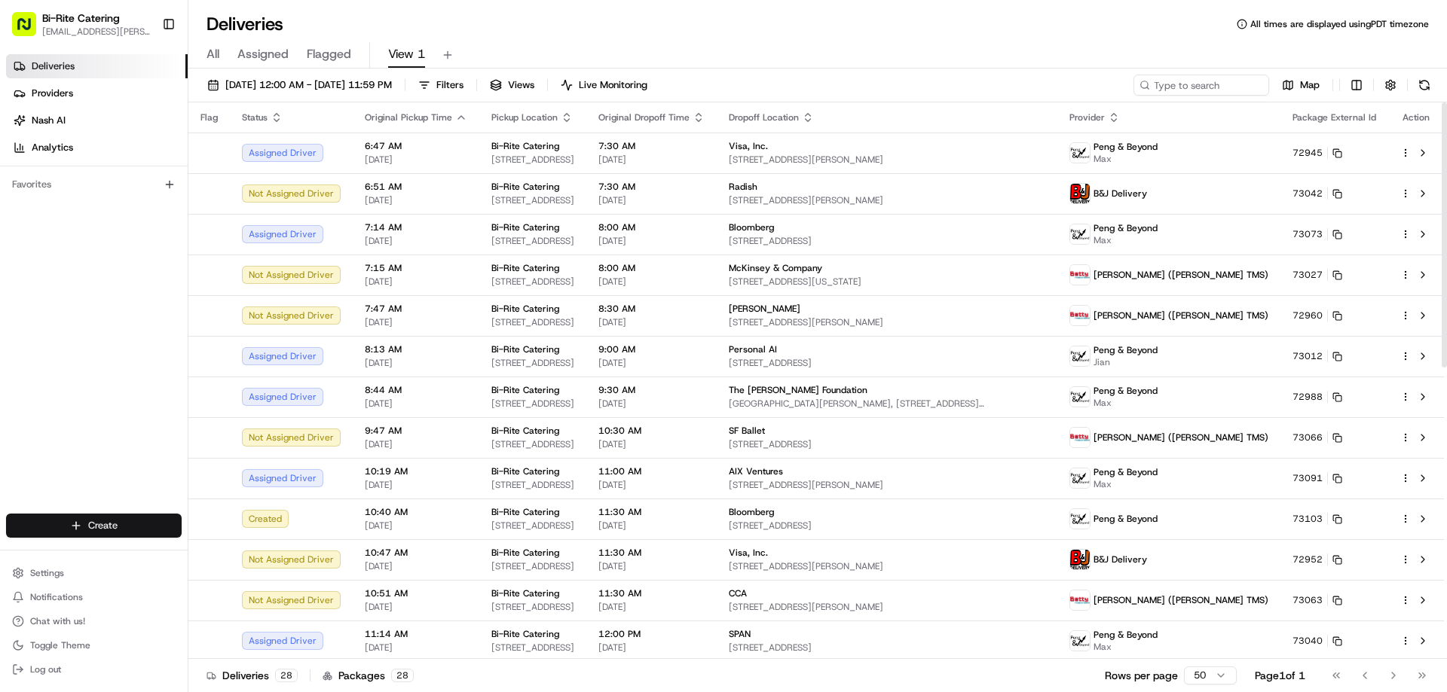
click at [109, 530] on html "Bi-Rite Catering [EMAIL_ADDRESS][PERSON_NAME][DOMAIN_NAME] Toggle Sidebar Deliv…" at bounding box center [723, 346] width 1447 height 692
click at [225, 556] on link "Delivery" at bounding box center [272, 553] width 168 height 27
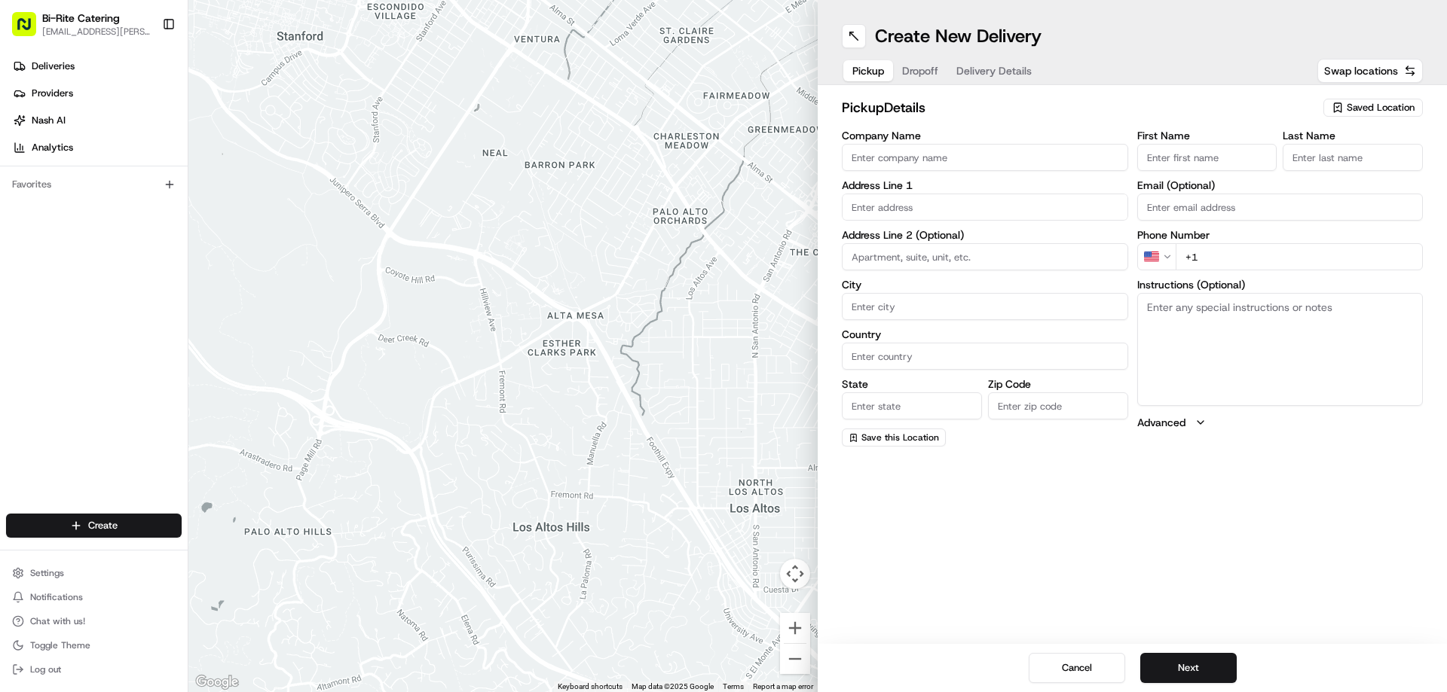
click at [948, 154] on input "Company Name" at bounding box center [985, 157] width 286 height 27
type input "Bi-Rite Catering"
type input "1970 [GEOGRAPHIC_DATA]"
type input "[GEOGRAPHIC_DATA]"
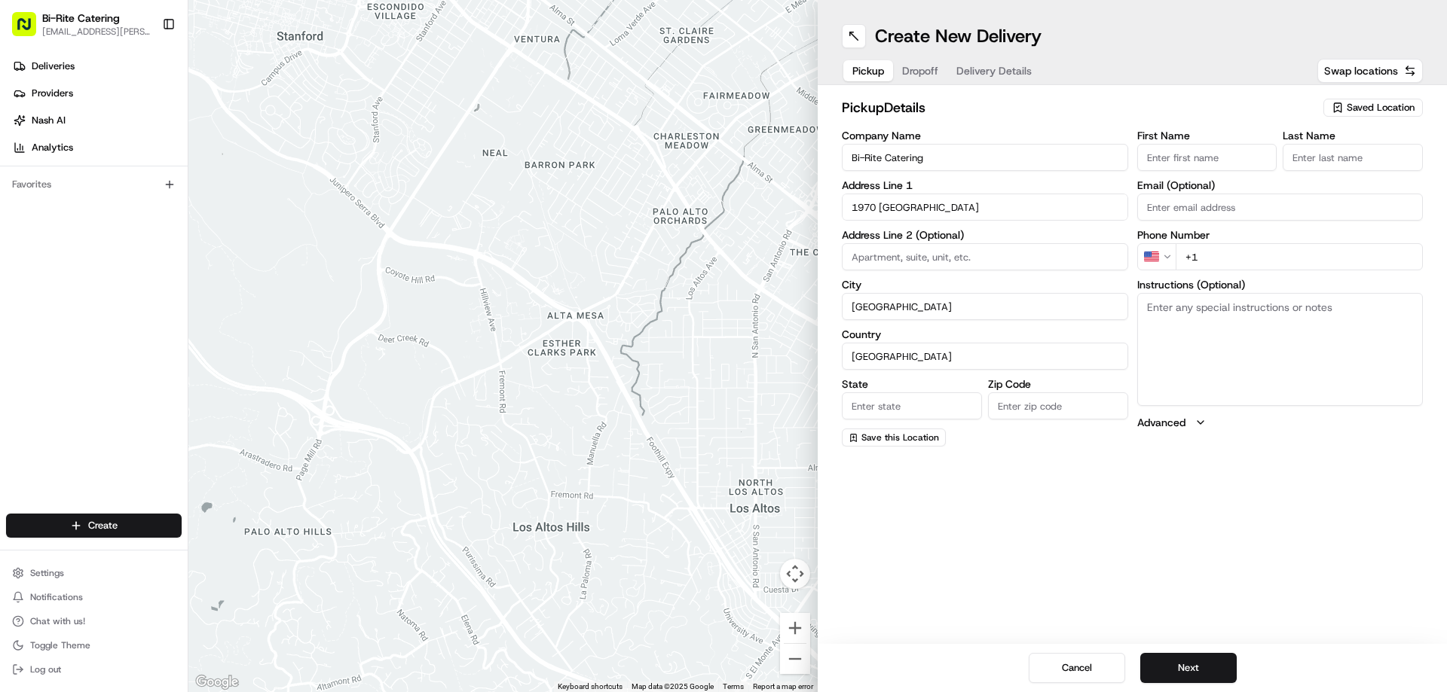
type input "CA"
type input "94124"
type input "Bi-Rite"
type input "Catering"
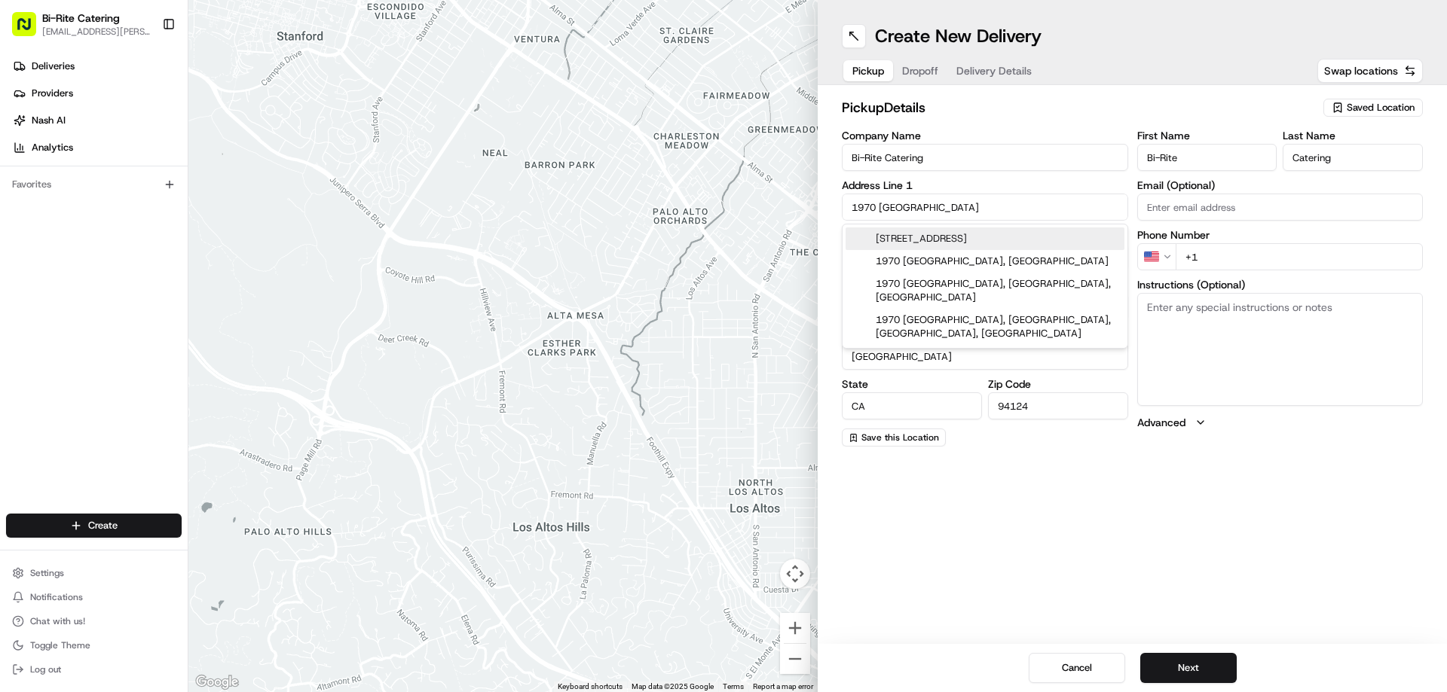
click at [975, 230] on div "[STREET_ADDRESS]" at bounding box center [984, 239] width 279 height 23
type input "1970 [GEOGRAPHIC_DATA]"
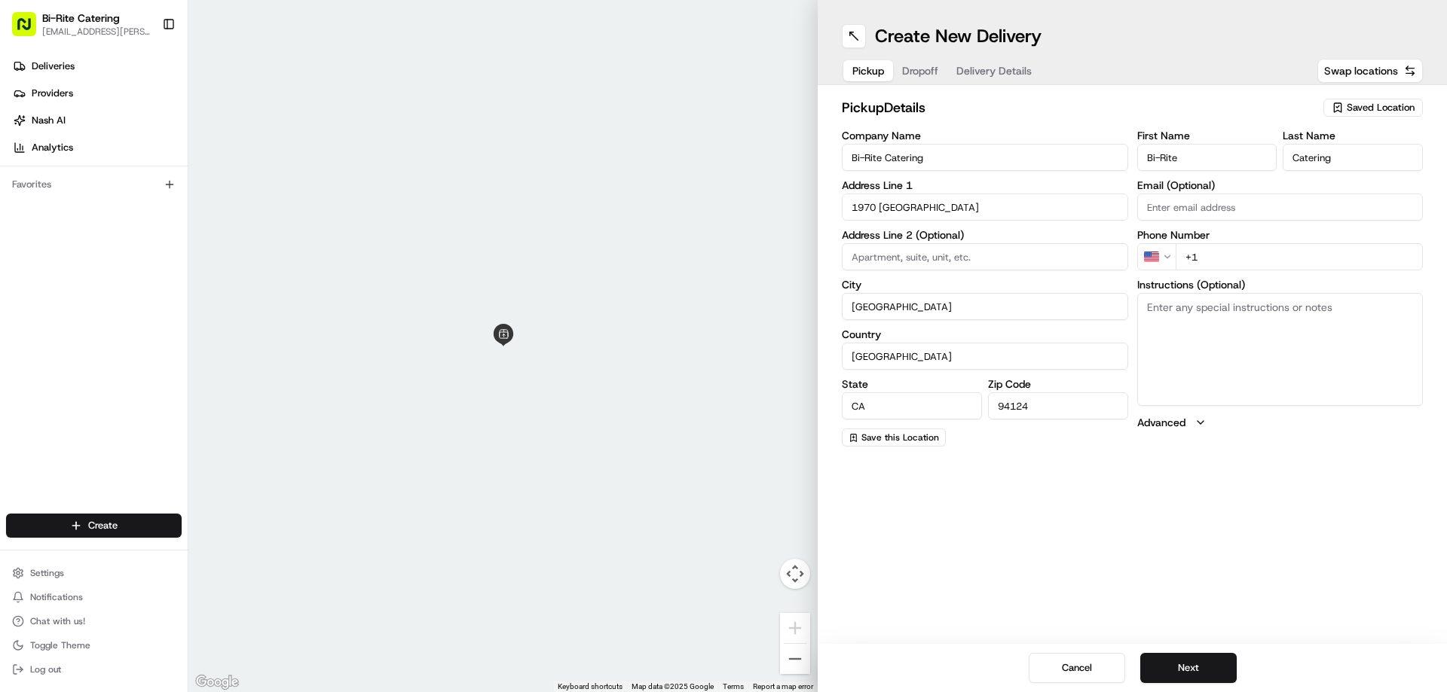
click at [1214, 264] on input "+1" at bounding box center [1299, 256] width 248 height 27
type input "[PHONE_NUMBER]"
click at [1210, 317] on textarea "Instructions (Optional)" at bounding box center [1280, 349] width 286 height 113
click at [1206, 325] on textarea "Instructions (Optional)" at bounding box center [1280, 349] width 286 height 113
paste textarea "Ring the intercom on the right hand side. Order #73104 for [PERSON_NAME] [PERSO…"
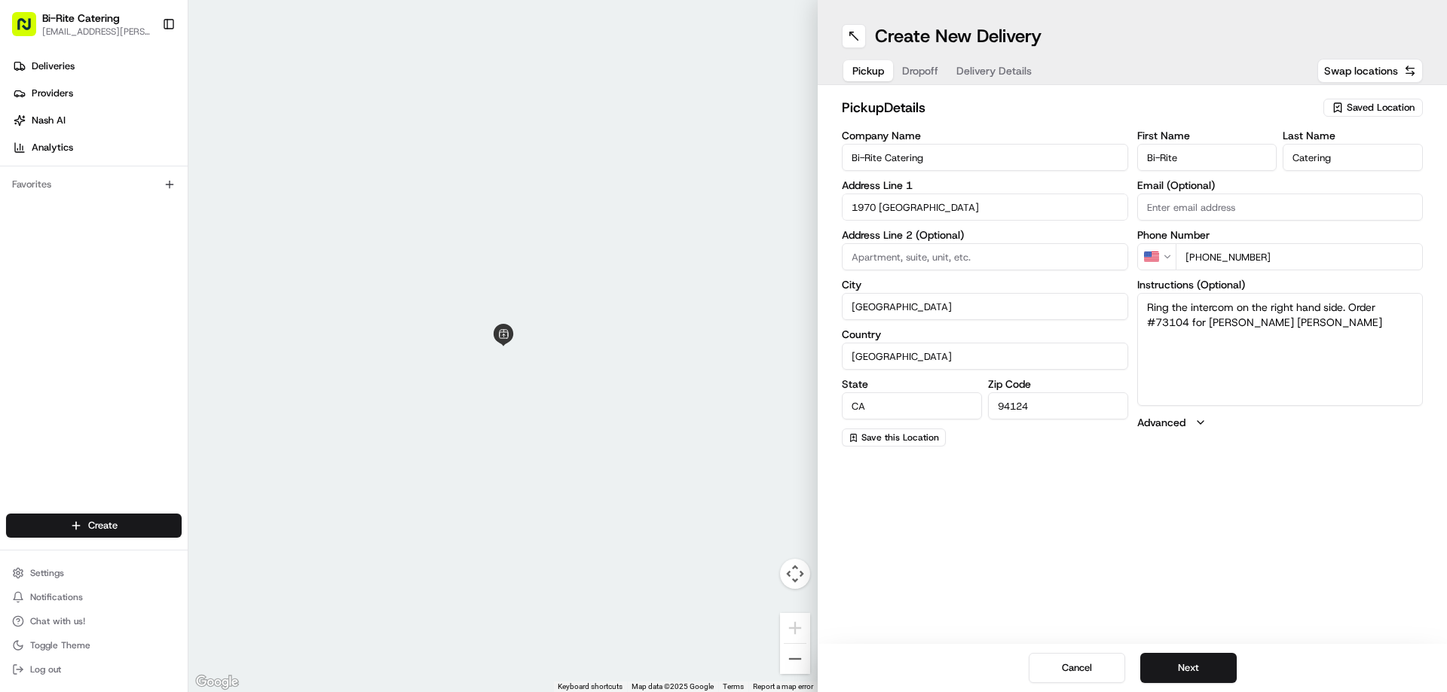
type textarea "Ring the intercom on the right hand side. Order #73104 for [PERSON_NAME] [PERSO…"
click at [1250, 509] on div "Create New Delivery Pickup Dropoff Delivery Details Swap locations pickup Detai…" at bounding box center [1132, 346] width 629 height 692
click at [1190, 676] on button "Next" at bounding box center [1188, 668] width 96 height 30
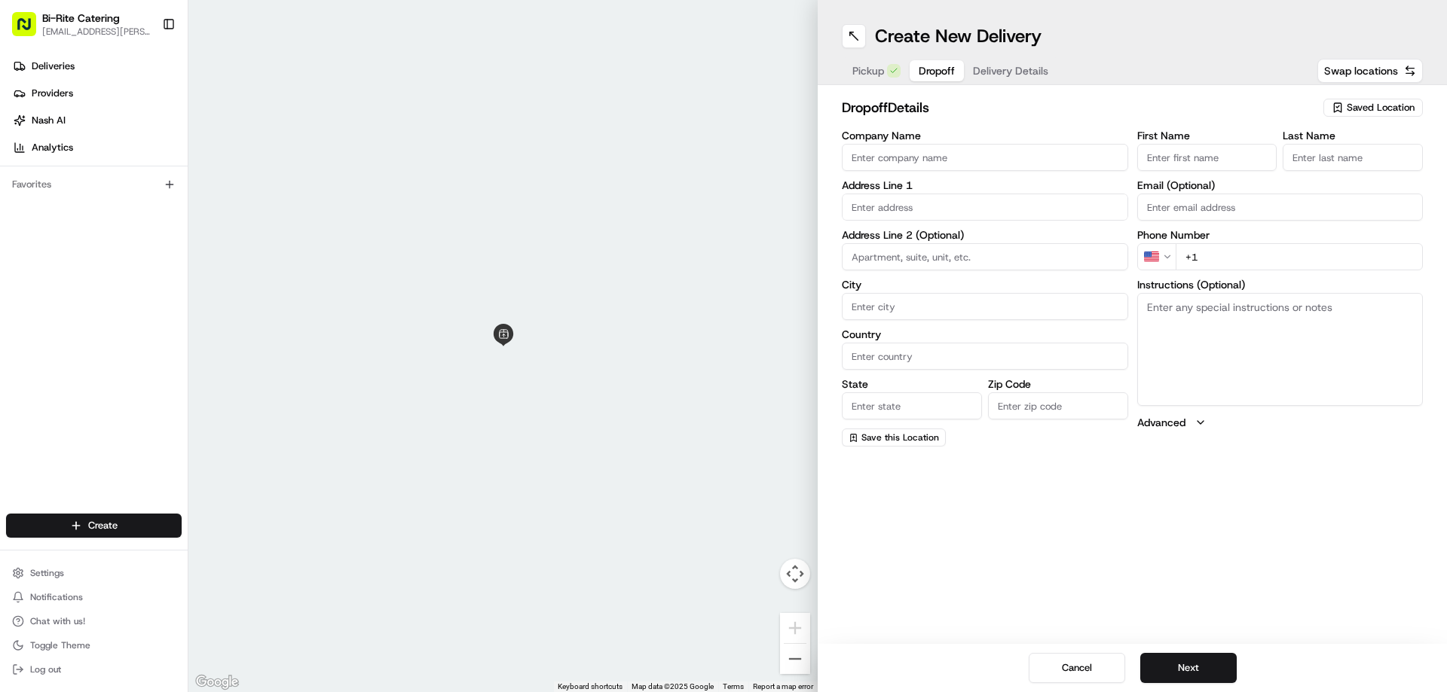
click at [904, 158] on input "Company Name" at bounding box center [985, 157] width 286 height 27
type input "Bloomberg"
click at [1200, 159] on input "First Name" at bounding box center [1207, 157] width 140 height 27
type input "Jazzi"
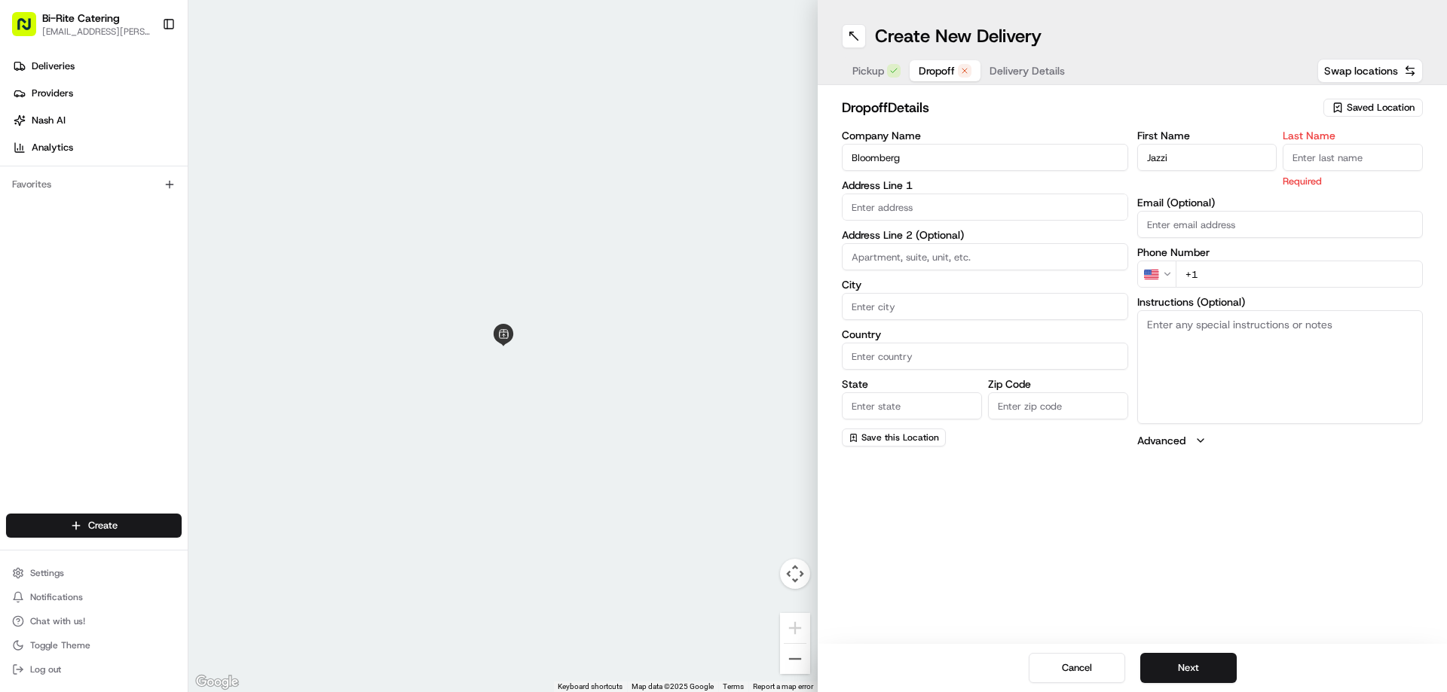
click at [1343, 167] on input "Last Name" at bounding box center [1352, 157] width 140 height 27
type input "[PERSON_NAME]"
click at [909, 209] on input "text" at bounding box center [985, 207] width 286 height 27
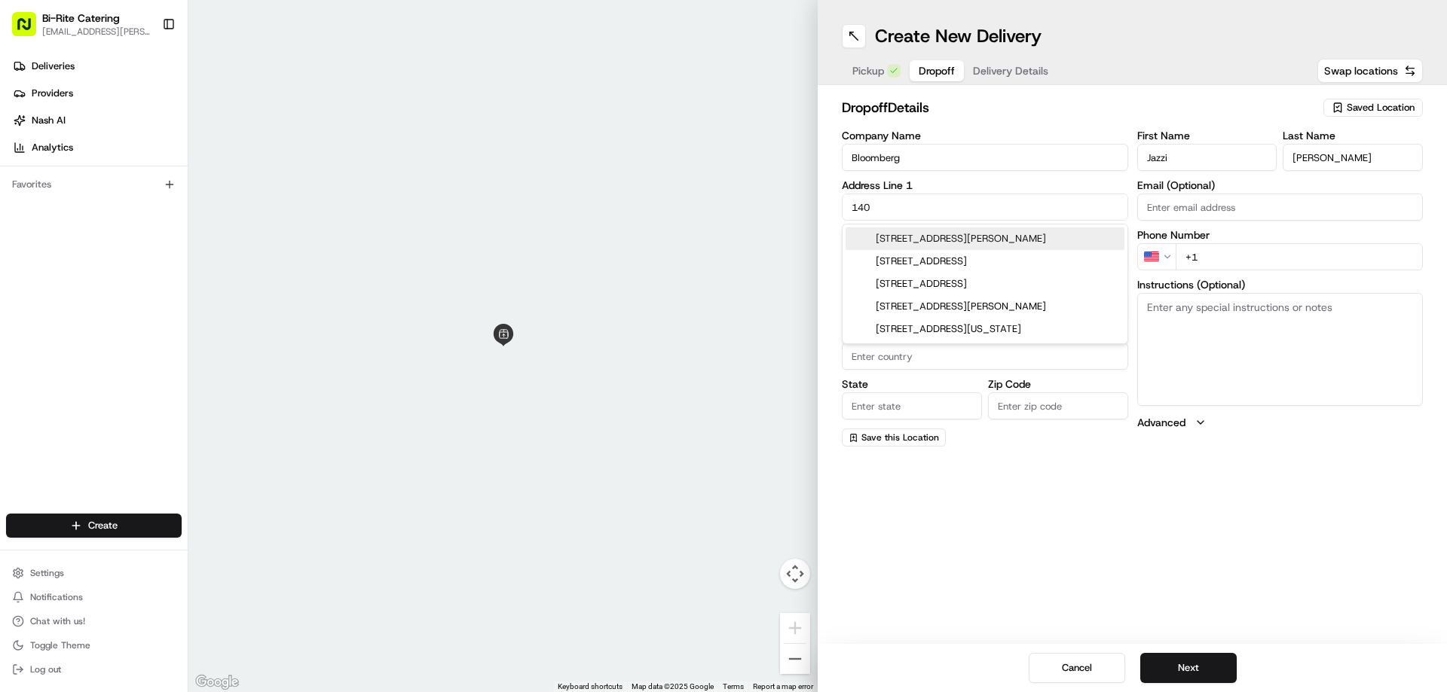
click at [914, 234] on div "[STREET_ADDRESS][PERSON_NAME]" at bounding box center [984, 239] width 279 height 23
type input "[STREET_ADDRESS][PERSON_NAME]"
type input "[GEOGRAPHIC_DATA]"
type input "CA"
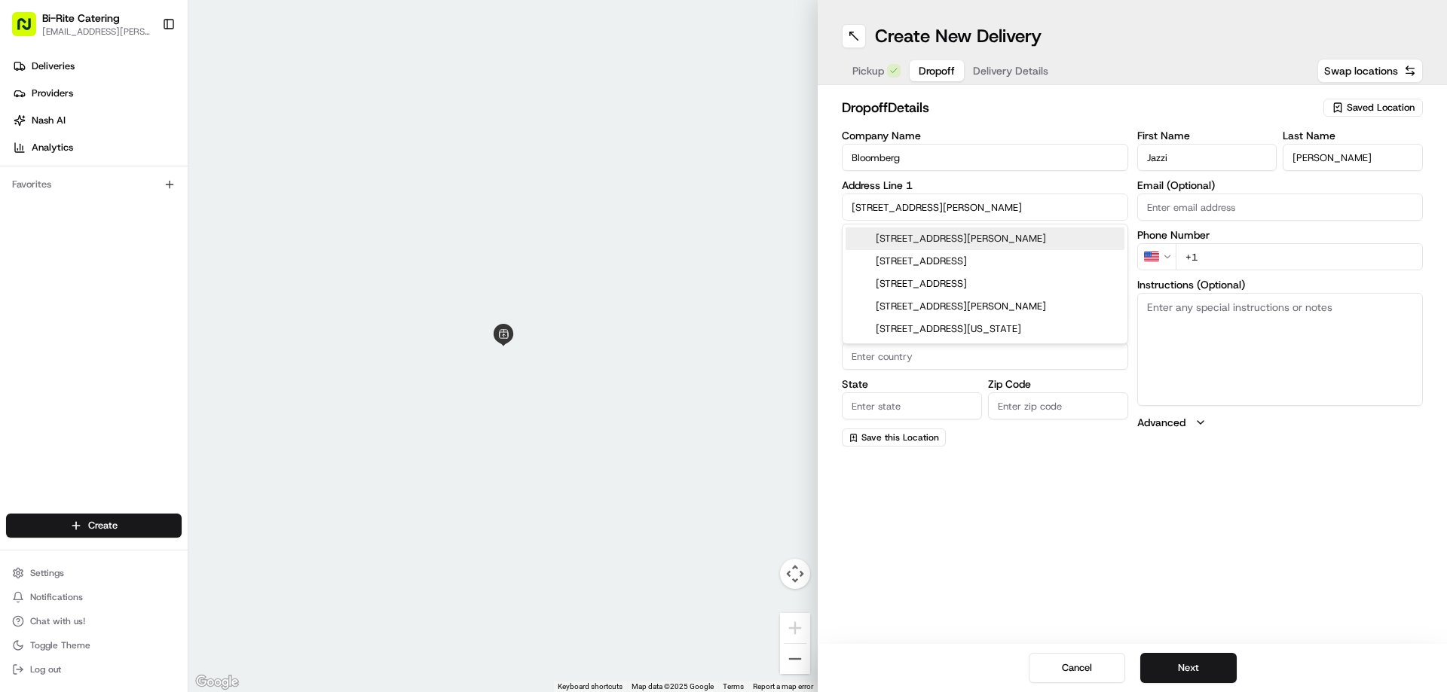
type input "94105"
type input "[STREET_ADDRESS][PERSON_NAME]"
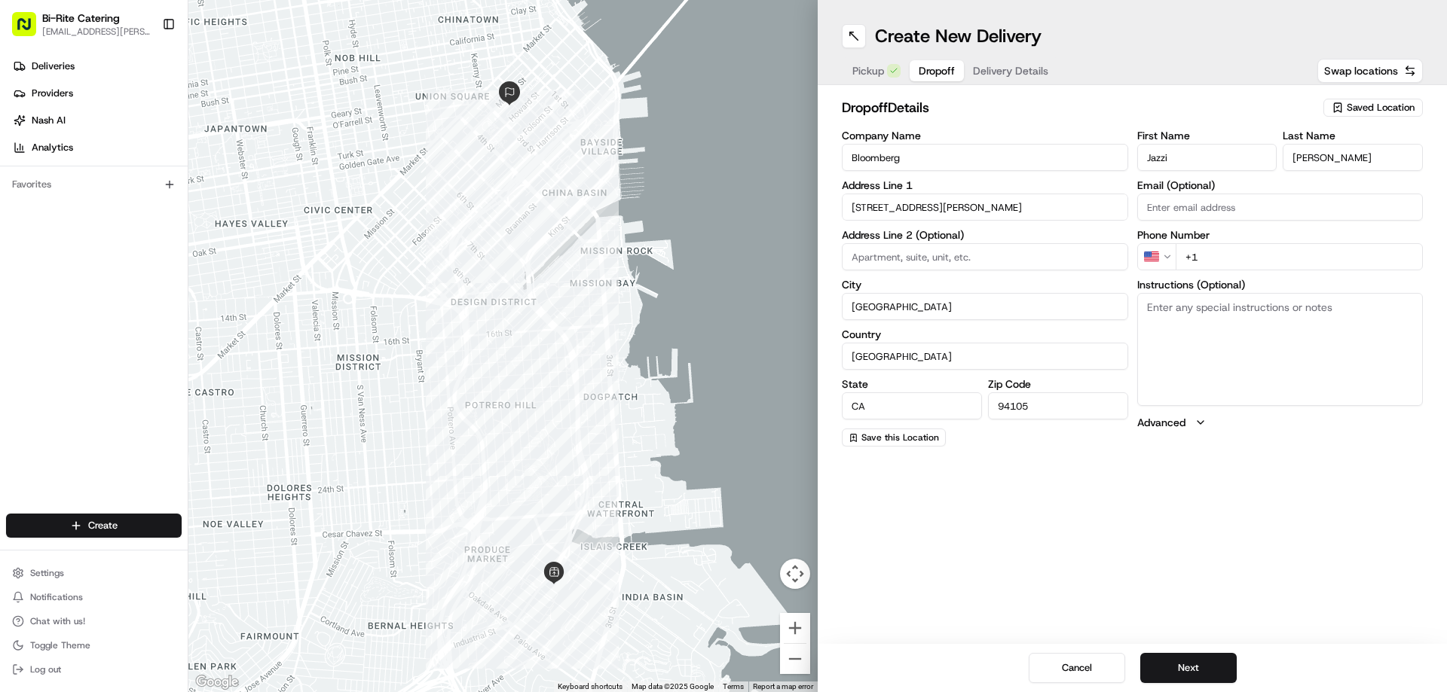
click at [1210, 254] on input "+1" at bounding box center [1299, 256] width 248 height 27
paste input "[PHONE_NUMBER]"
type input "[PHONE_NUMBER]"
click at [1172, 338] on textarea "Instructions (Optional)" at bounding box center [1280, 349] width 286 height 113
click at [1236, 355] on textarea "Instructions (Optional)" at bounding box center [1280, 349] width 286 height 113
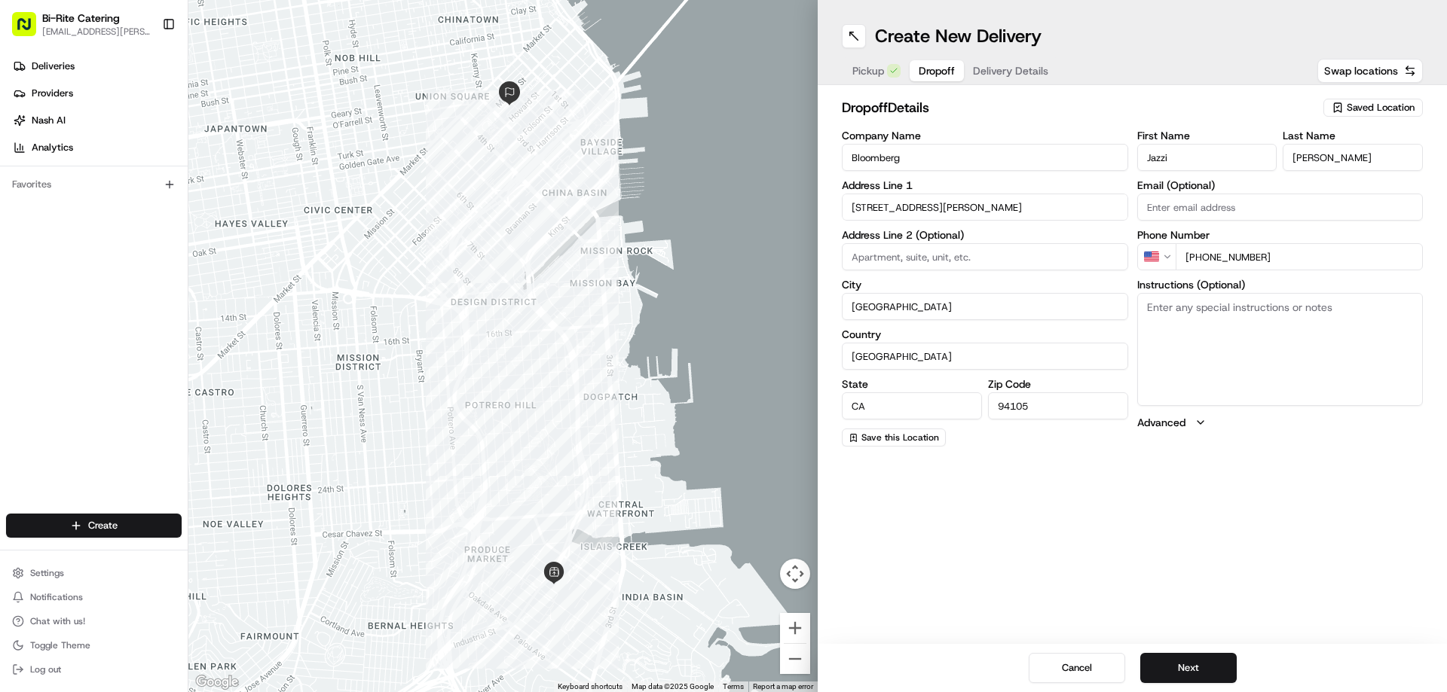
paste textarea "[PERSON_NAME] will be on site to receive delivery"
click at [1371, 307] on textarea "[PERSON_NAME] will be on site to receive delivery" at bounding box center [1280, 349] width 286 height 113
type textarea "[PERSON_NAME] will be on site to receive delivery, stone fruit tasting - 22nd f…"
click at [1282, 491] on div "Create New Delivery Pickup Dropoff Delivery Details Swap locations dropoff Deta…" at bounding box center [1132, 346] width 629 height 692
click at [1181, 675] on button "Next" at bounding box center [1188, 668] width 96 height 30
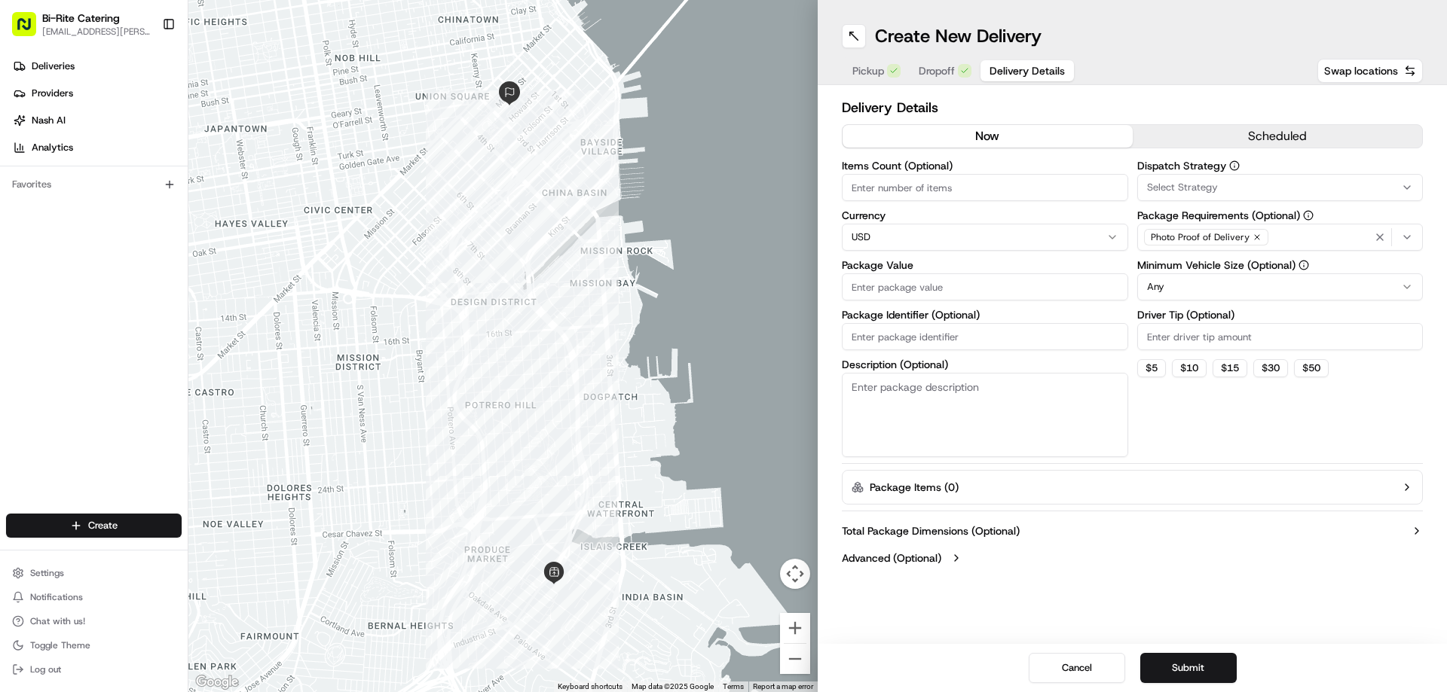
click at [1279, 127] on button "scheduled" at bounding box center [1277, 136] width 290 height 23
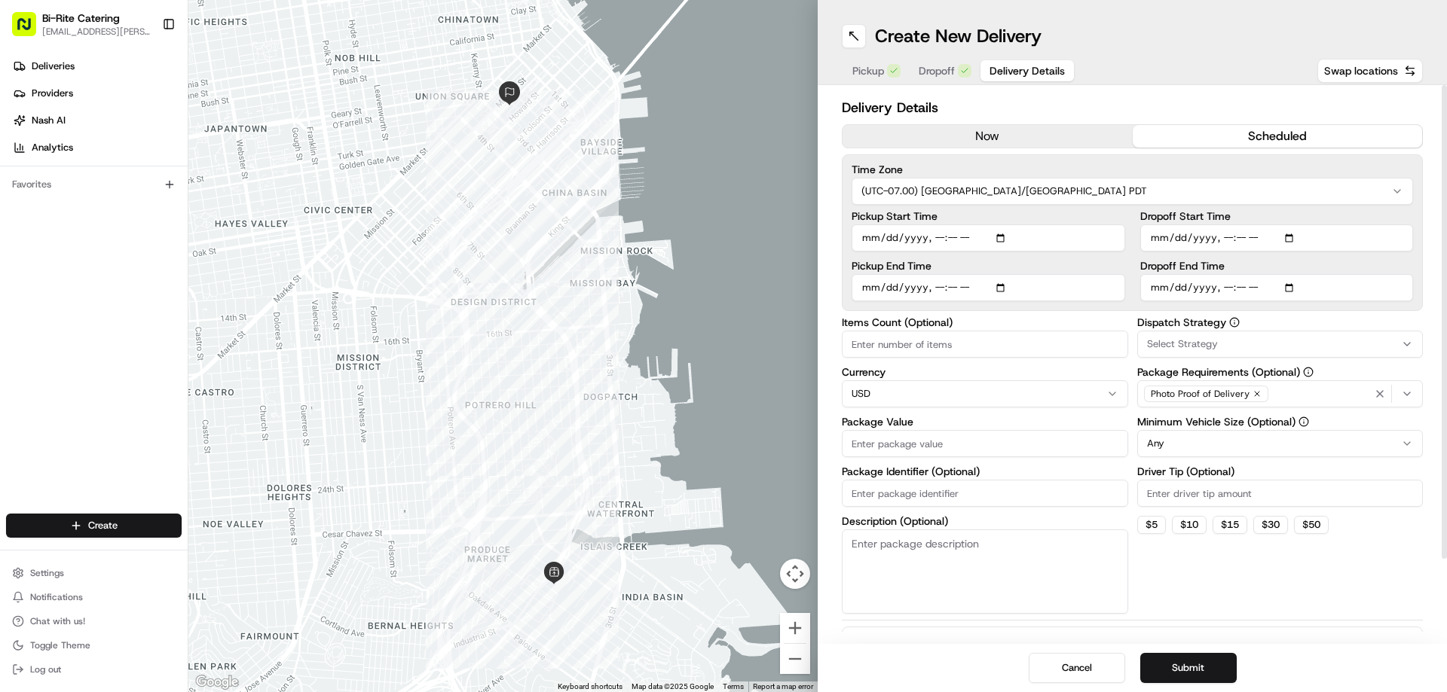
click at [1150, 236] on input "Dropoff Start Time" at bounding box center [1277, 238] width 274 height 27
type input "[DATE]T11:00"
click at [1157, 289] on input "Dropoff End Time" at bounding box center [1277, 287] width 274 height 27
type input "[DATE]T11:30"
click at [866, 244] on input "Pickup Start Time" at bounding box center [988, 238] width 274 height 27
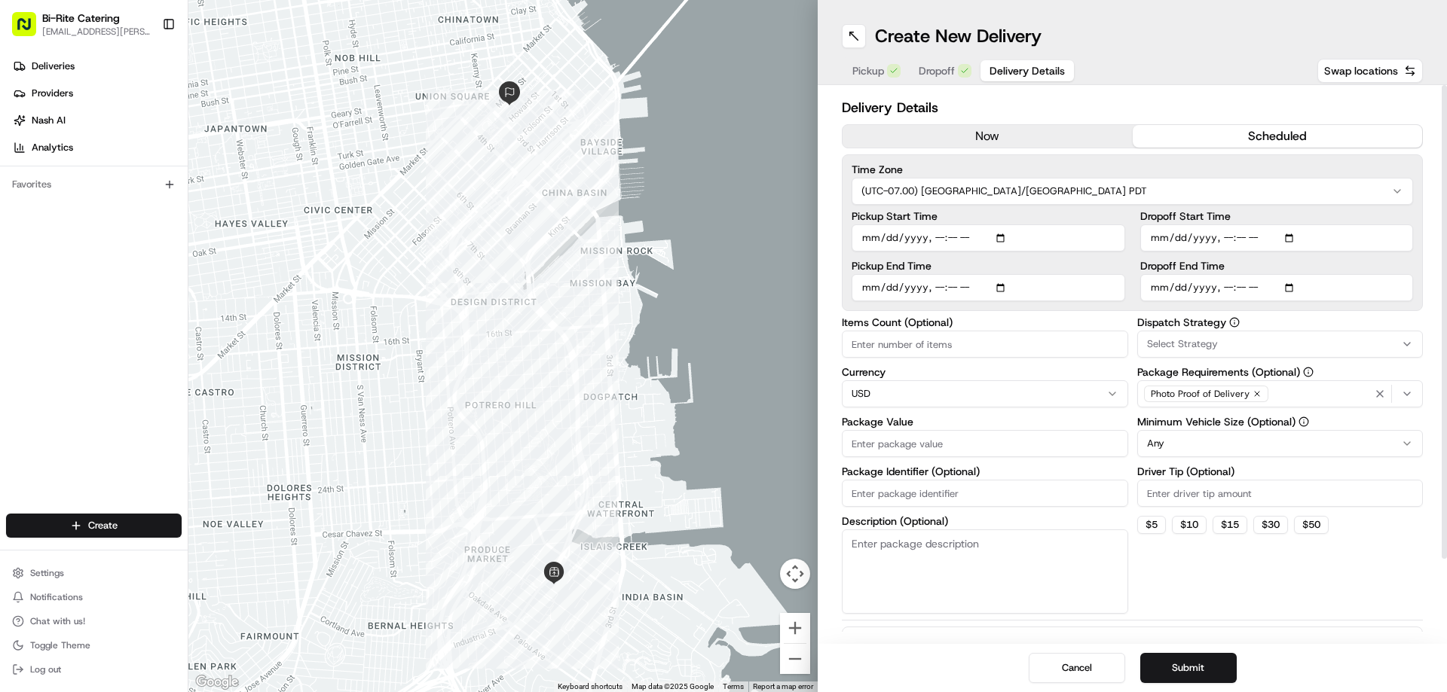
type input "[DATE]T10:40"
click at [859, 292] on input "Pickup End Time" at bounding box center [988, 287] width 274 height 27
type input "[DATE]T11:00"
click at [890, 350] on input "Items Count (Optional)" at bounding box center [985, 344] width 286 height 27
type input "1"
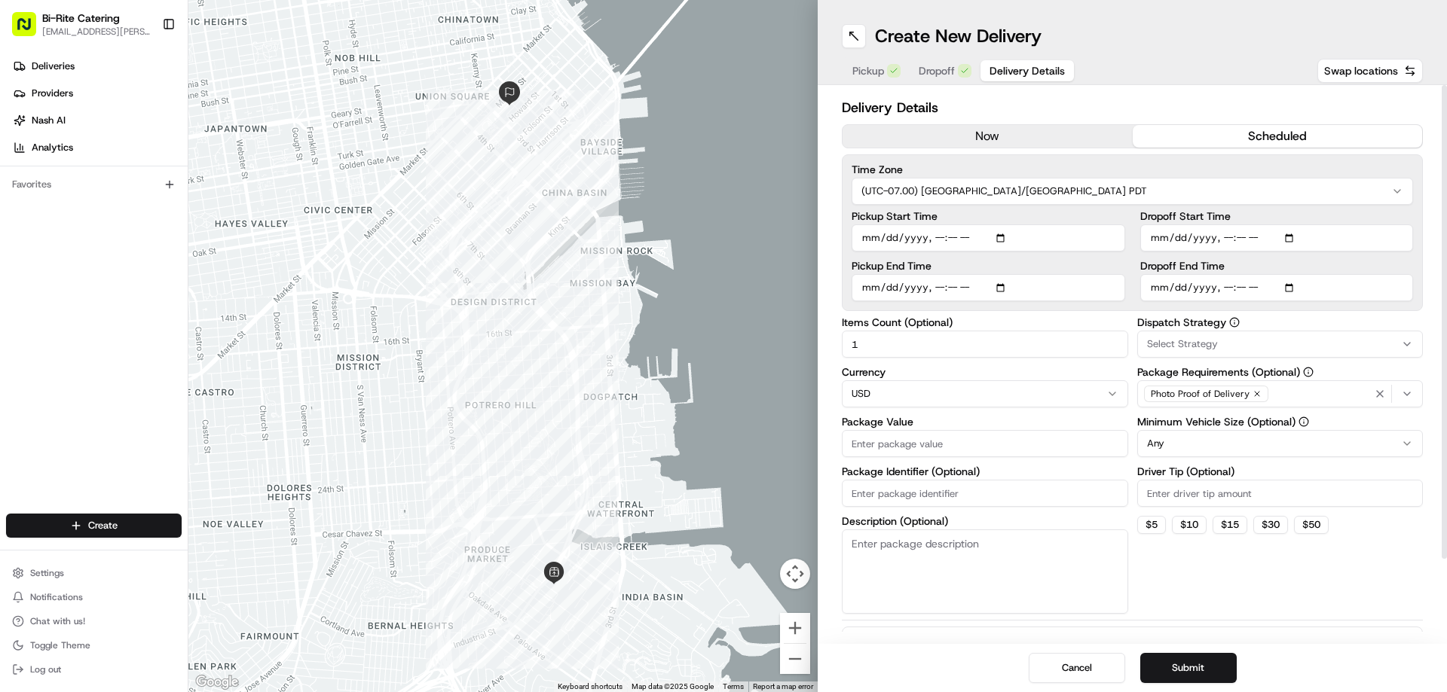
click at [935, 441] on input "Package Value" at bounding box center [985, 443] width 286 height 27
type input "833.33"
click at [937, 495] on input "Package Identifier (Optional)" at bounding box center [985, 493] width 286 height 27
type input "73104"
click at [914, 542] on textarea "Description (Optional)" at bounding box center [985, 572] width 286 height 84
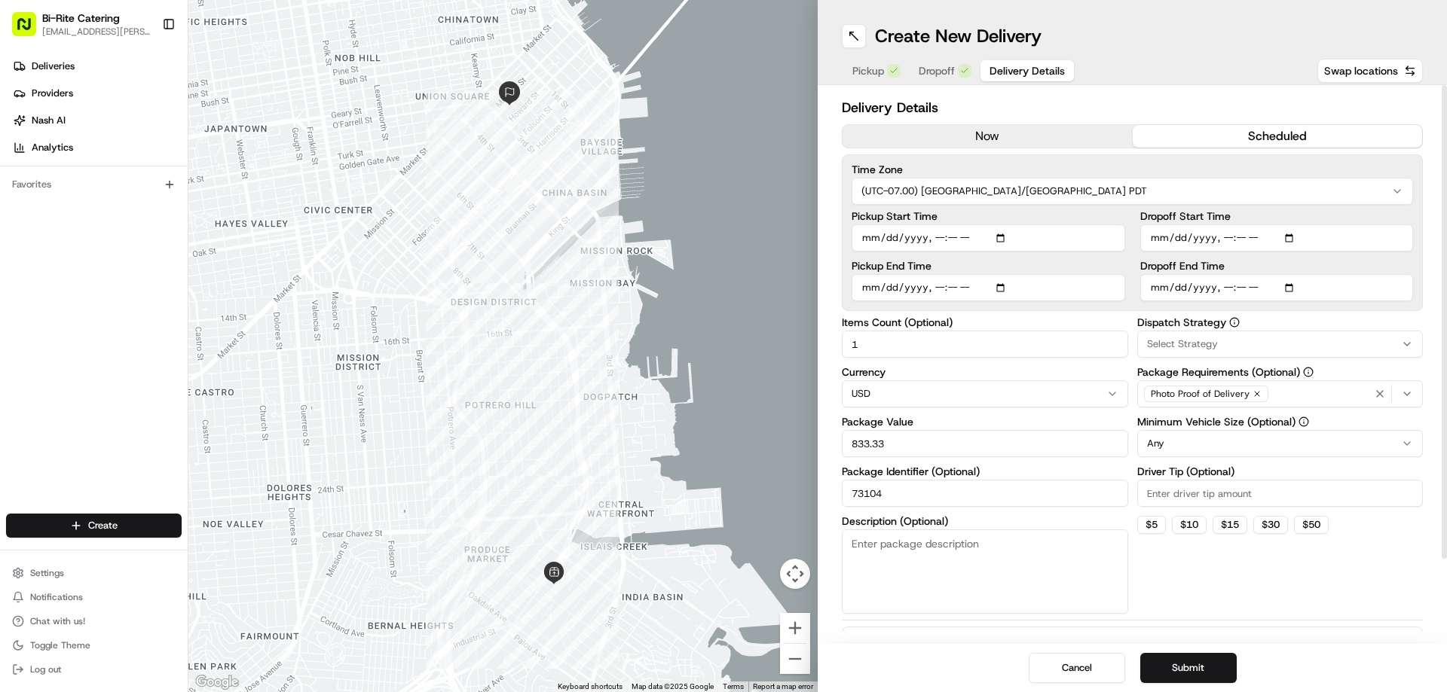
click at [962, 570] on textarea "Description (Optional)" at bounding box center [985, 572] width 286 height 84
paste textarea "Stone fruit tasting- 3 varietals, each cut and placed in a cup for sampling. Ad…"
type textarea "Stone fruit tasting- 3 varietals, each cut and placed in a cup for sampling. Ad…"
click at [1175, 439] on html "Bi-Rite Catering [EMAIL_ADDRESS][PERSON_NAME][DOMAIN_NAME] Toggle Sidebar Deliv…" at bounding box center [723, 346] width 1447 height 692
click at [1172, 494] on input "Driver Tip (Optional)" at bounding box center [1280, 493] width 286 height 27
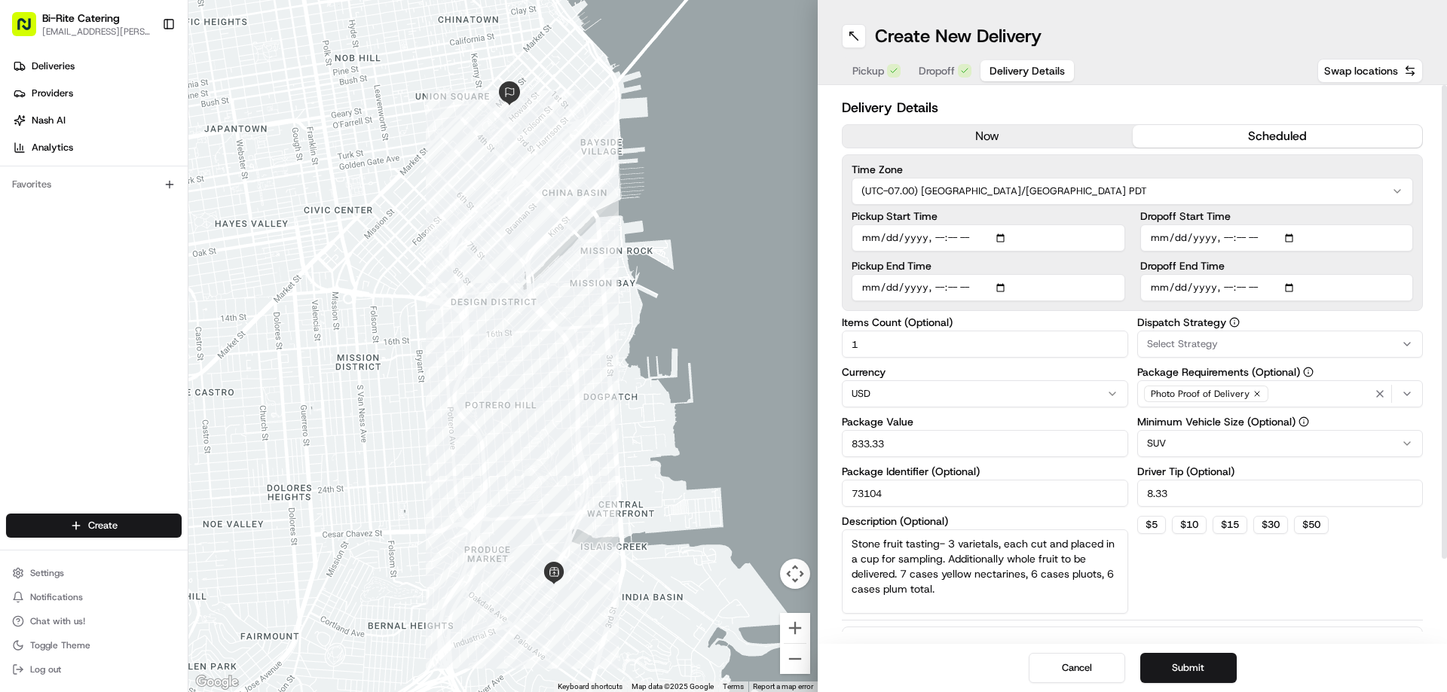
type input "8.33"
click at [1240, 620] on div at bounding box center [1132, 620] width 581 height 1
click at [1188, 666] on button "Submit" at bounding box center [1188, 668] width 96 height 30
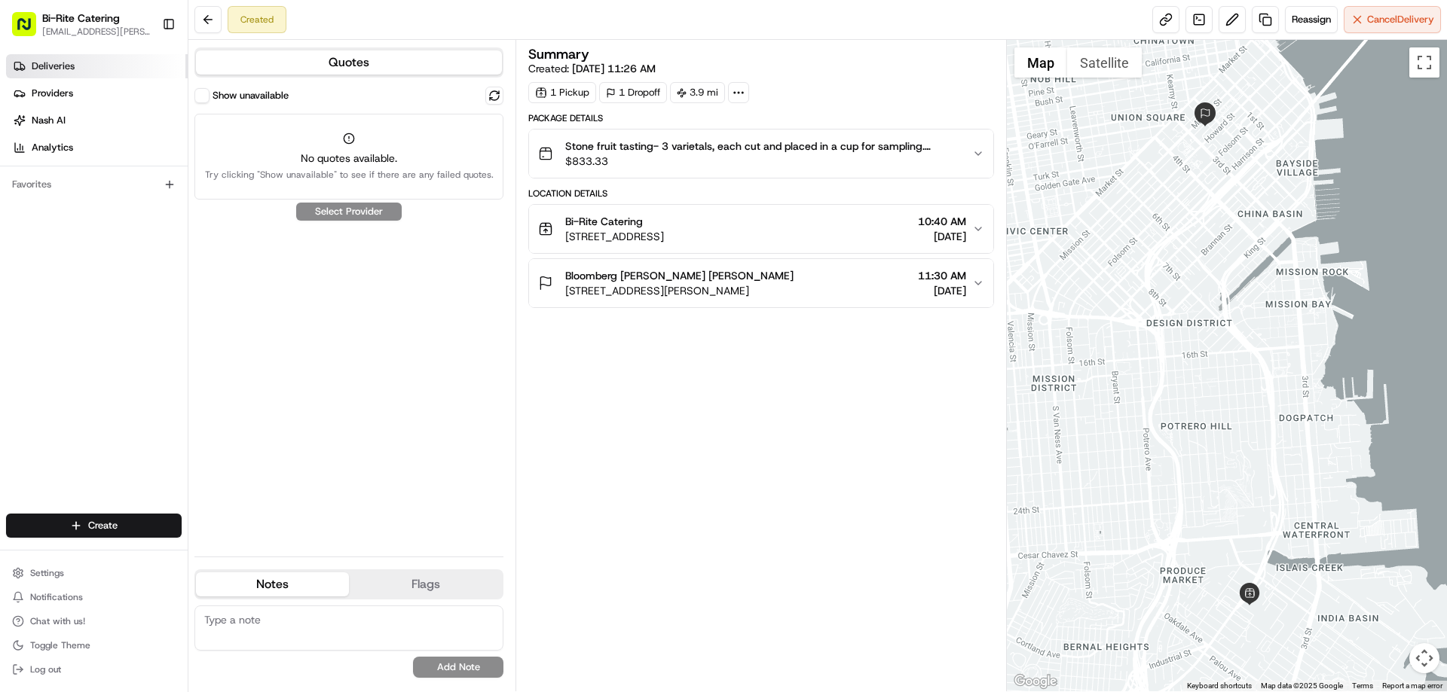
click at [75, 69] on link "Deliveries" at bounding box center [97, 66] width 182 height 24
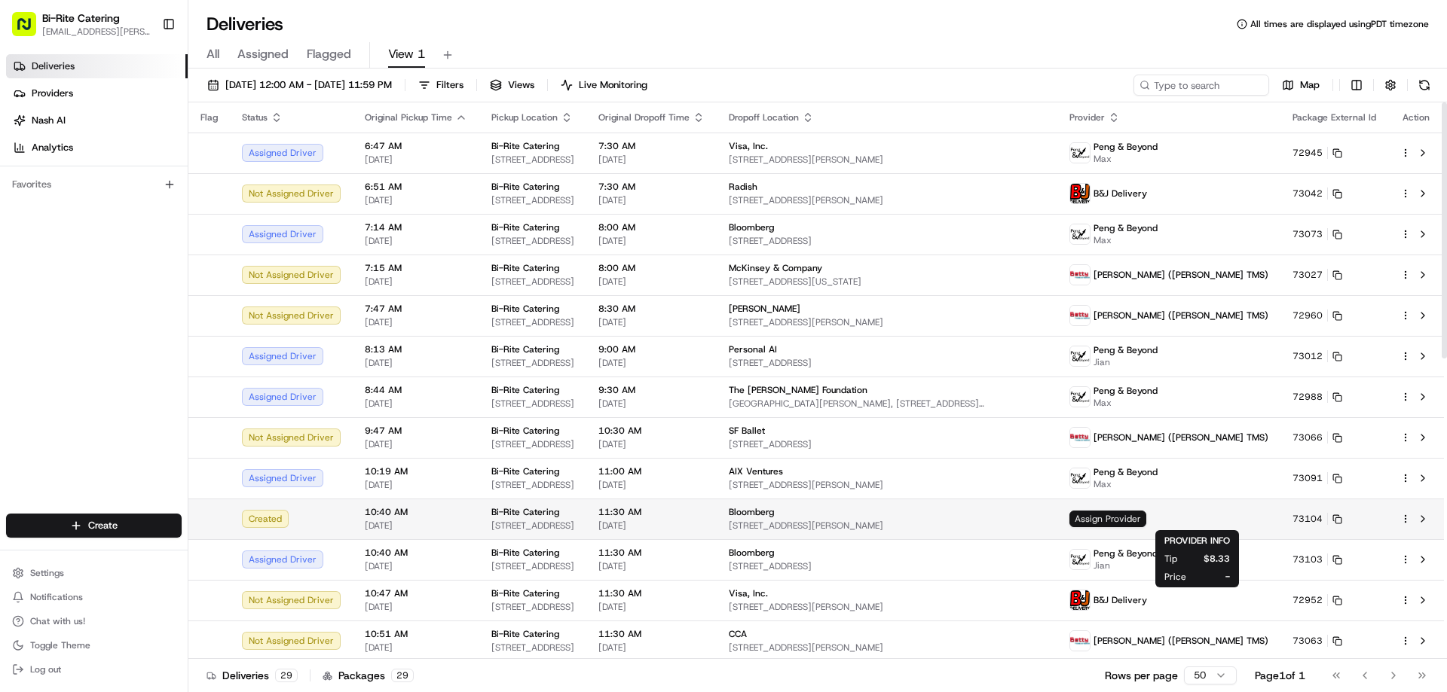
click at [1146, 517] on span "Assign Provider" at bounding box center [1107, 519] width 77 height 17
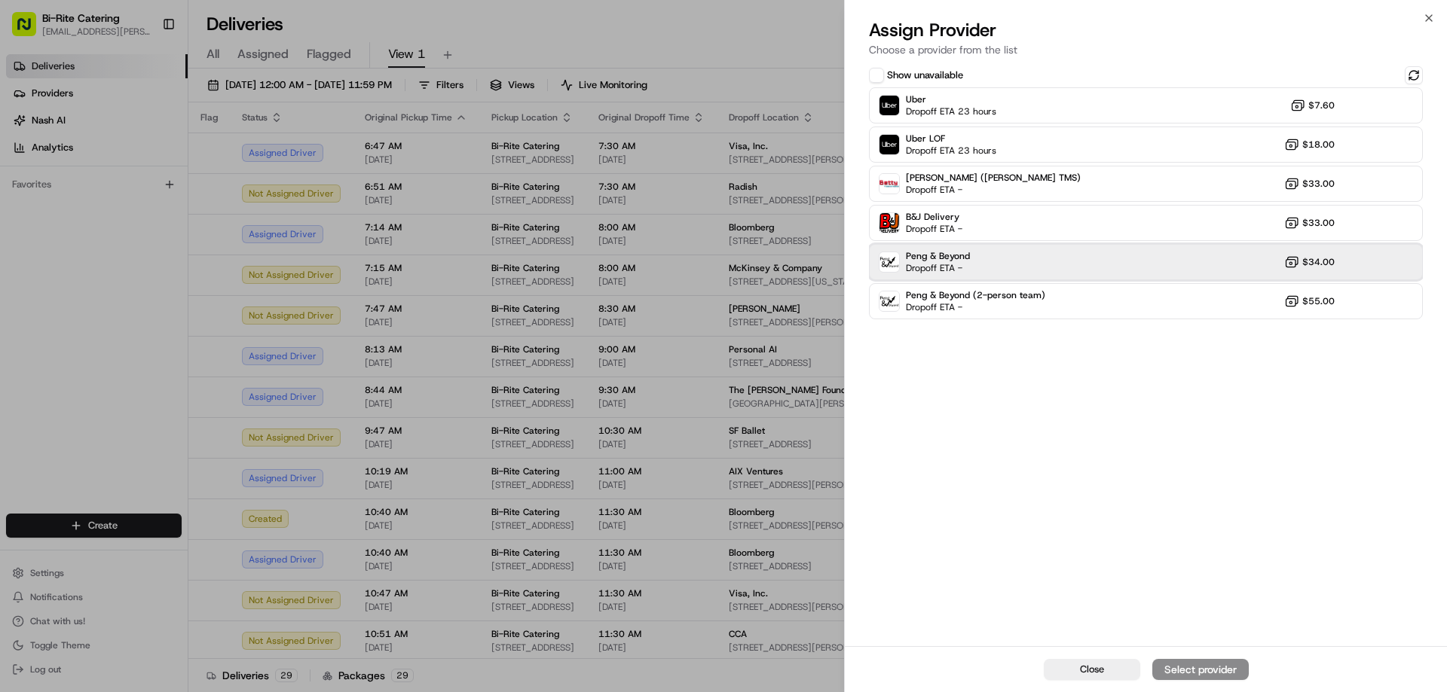
click at [1045, 271] on div "Peng & Beyond Dropoff ETA - $34.00" at bounding box center [1146, 262] width 554 height 36
click at [1194, 667] on div "Assign Provider" at bounding box center [1200, 669] width 74 height 15
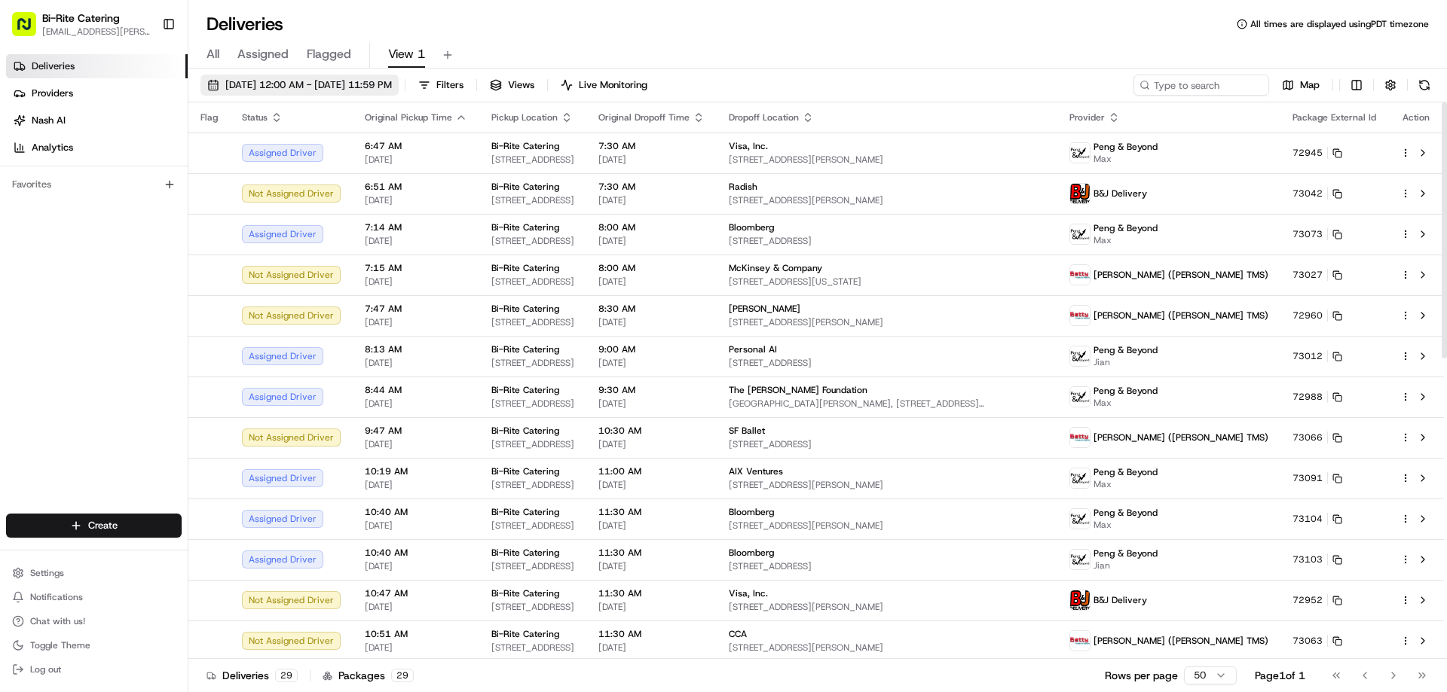
click at [299, 81] on span "[DATE] 12:00 AM - [DATE] 11:59 PM" at bounding box center [308, 85] width 167 height 14
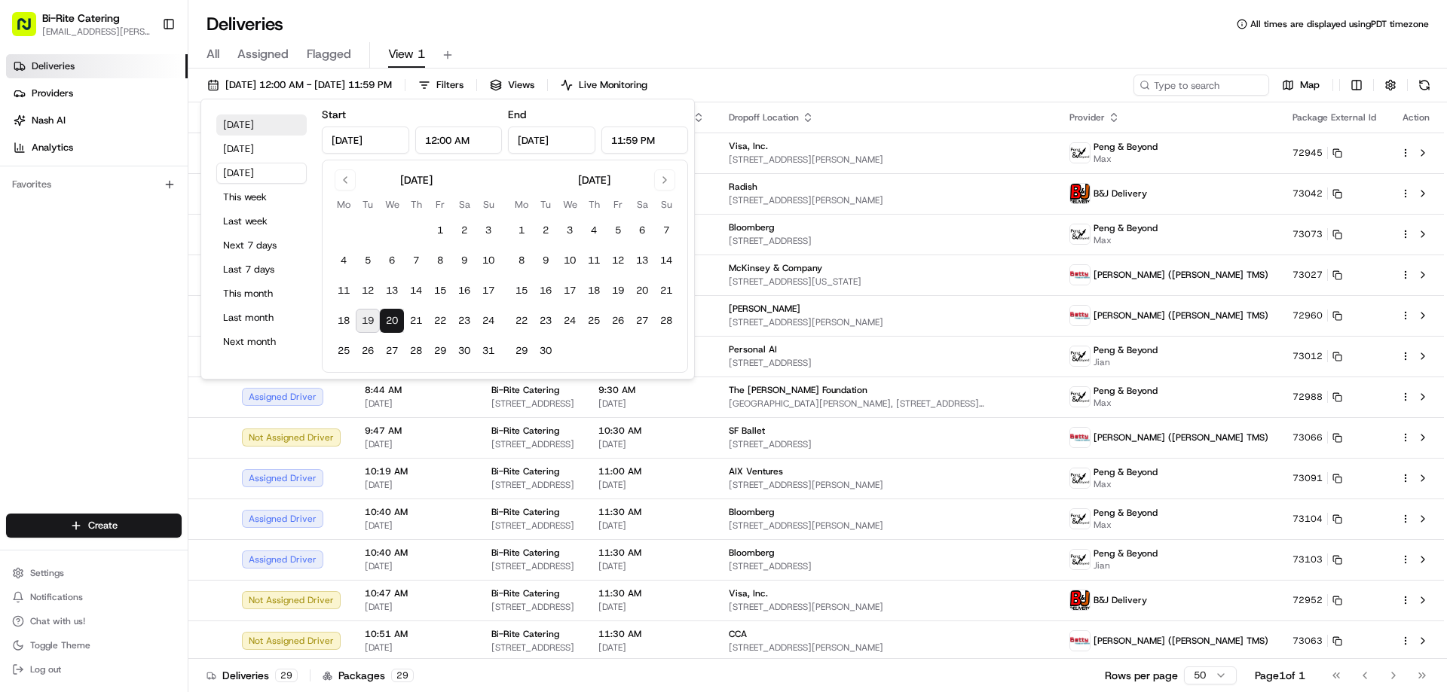
click at [257, 127] on button "[DATE]" at bounding box center [261, 125] width 90 height 21
type input "[DATE]"
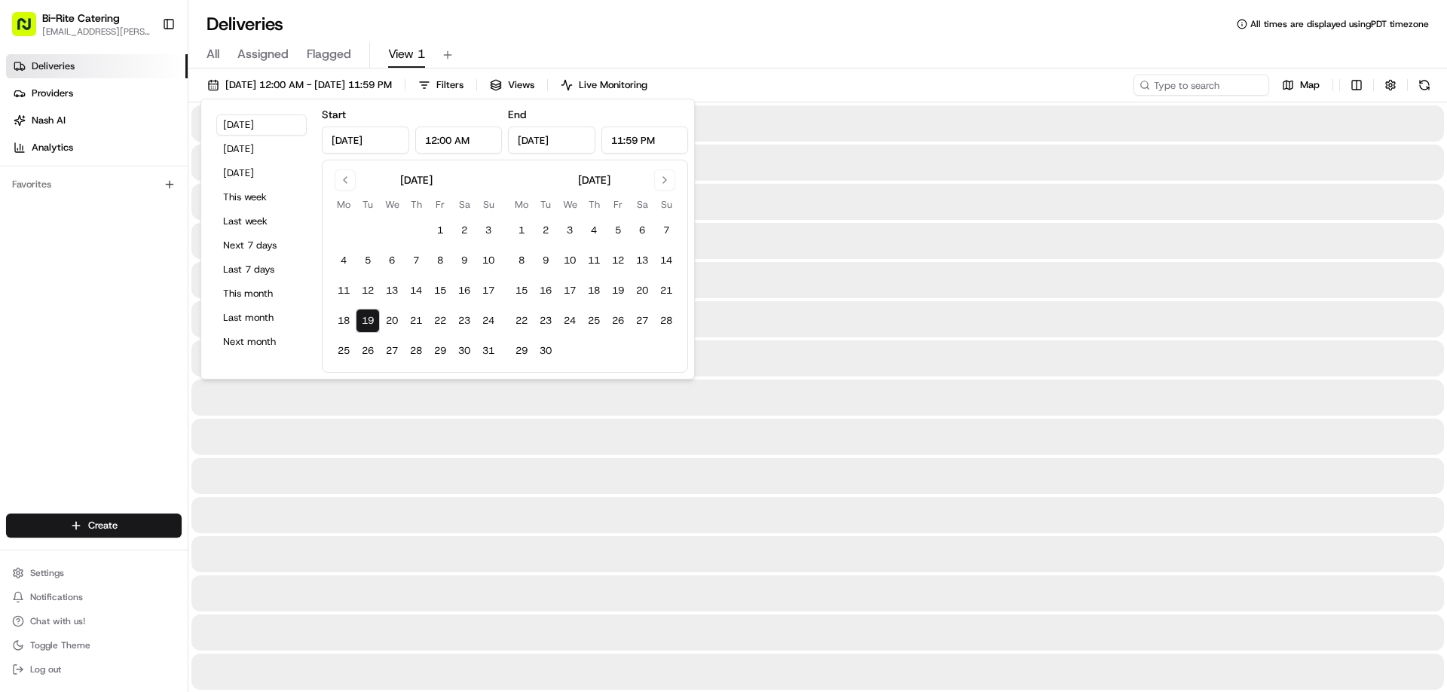
click at [828, 56] on div "All Assigned Flagged View 1" at bounding box center [817, 55] width 1258 height 26
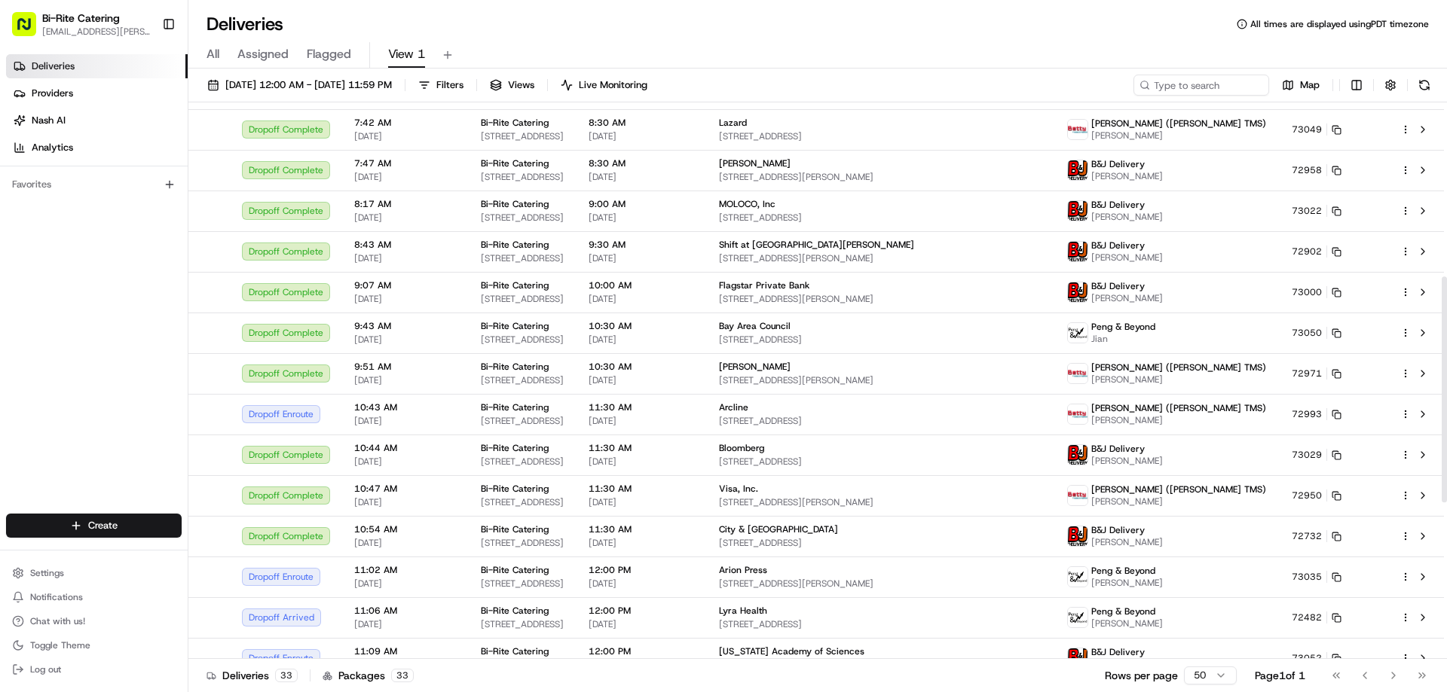
scroll to position [452, 0]
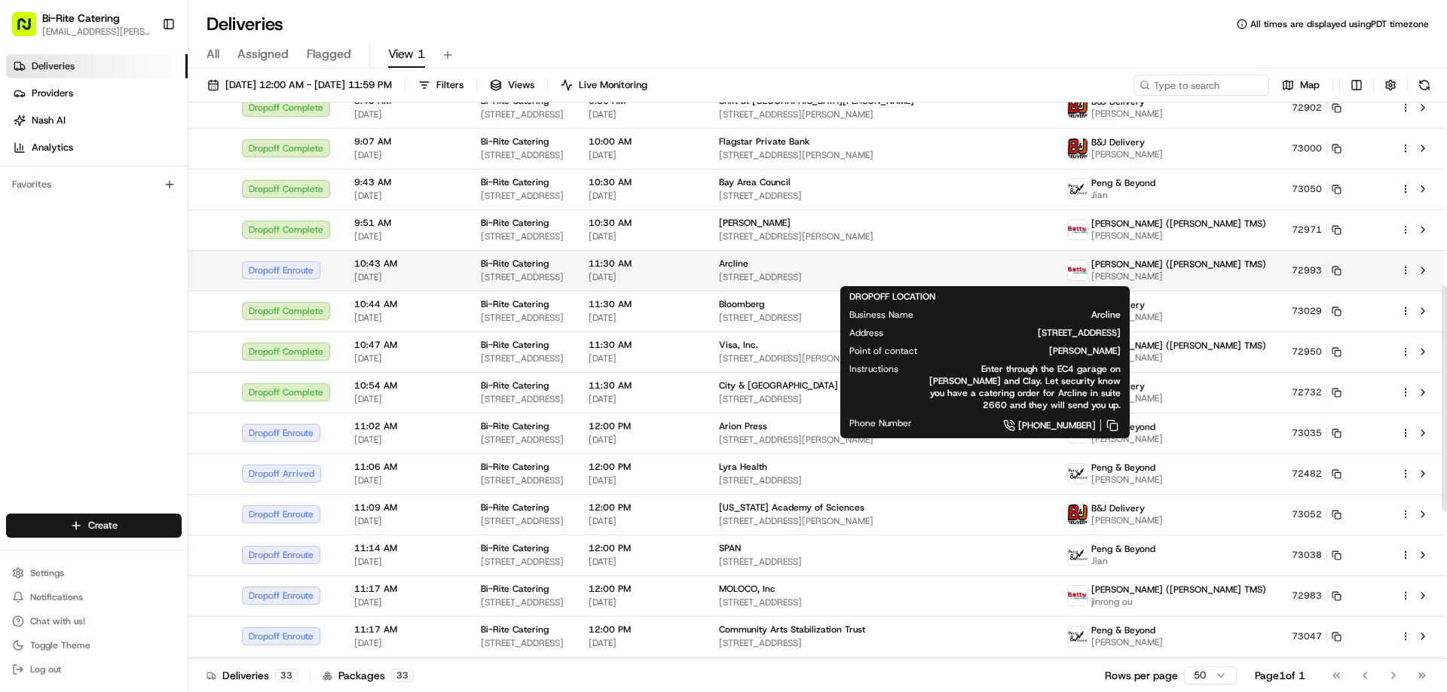
click at [1043, 265] on div "Arcline" at bounding box center [881, 264] width 324 height 12
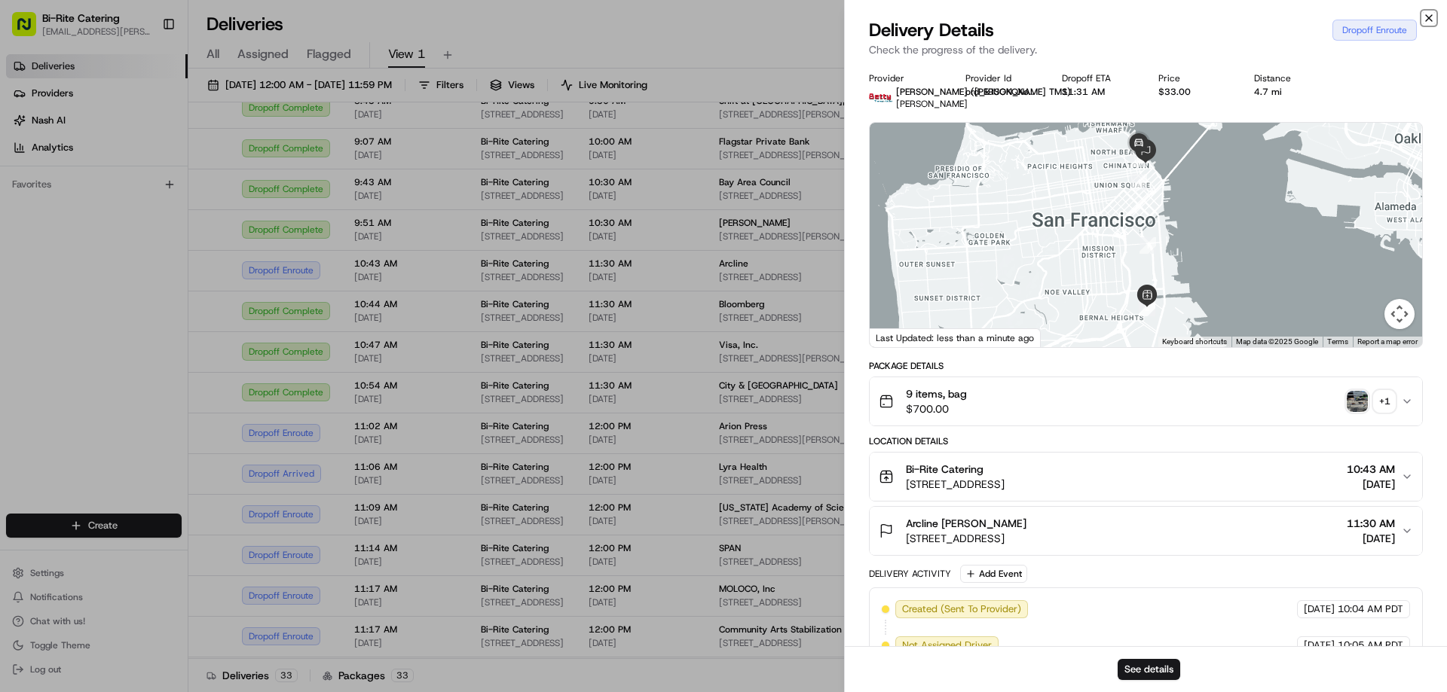
click at [1432, 19] on icon "button" at bounding box center [1429, 18] width 12 height 12
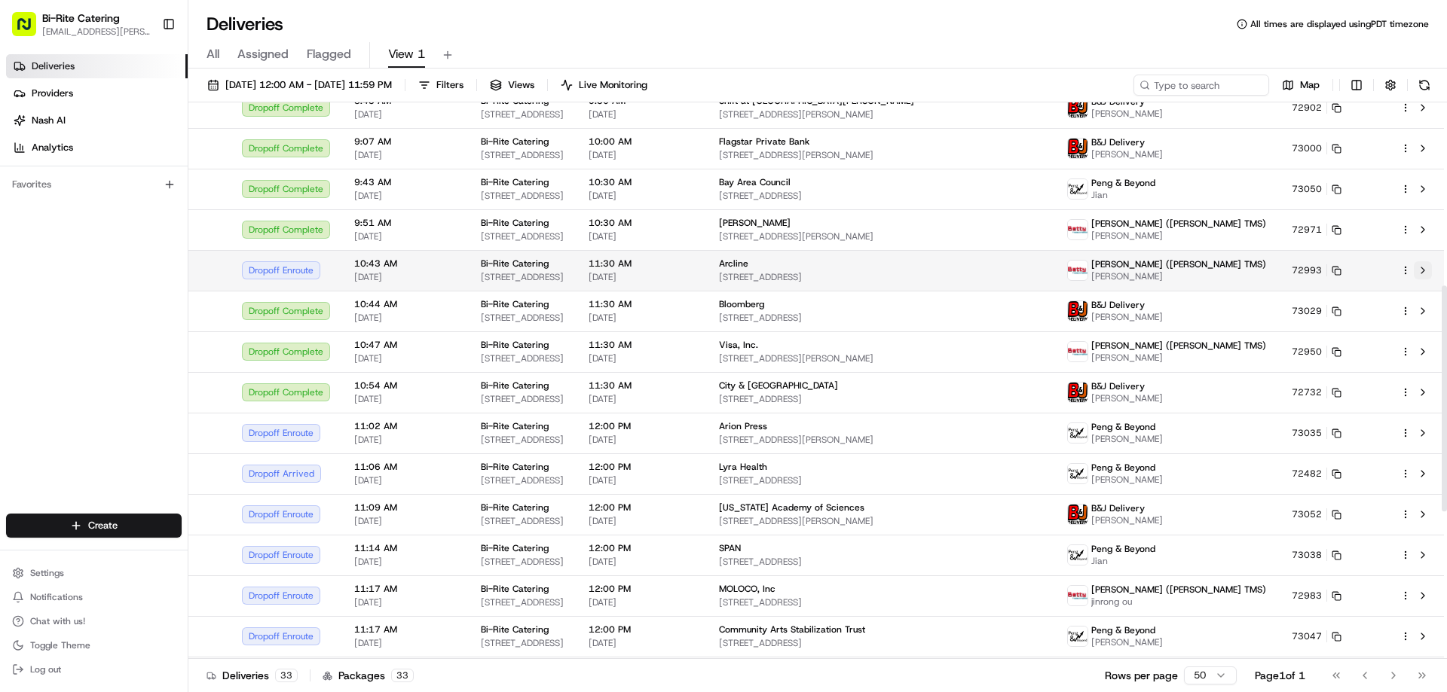
click at [1426, 264] on button at bounding box center [1423, 270] width 18 height 18
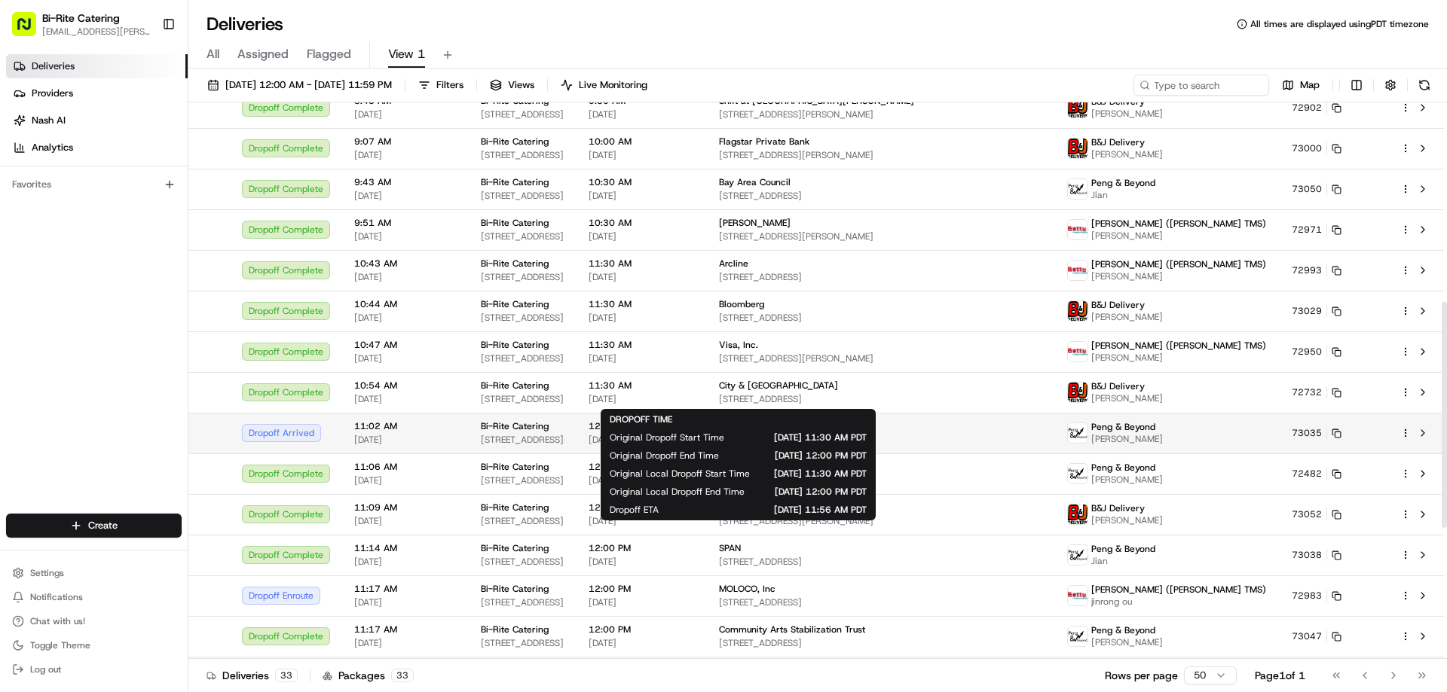
scroll to position [527, 0]
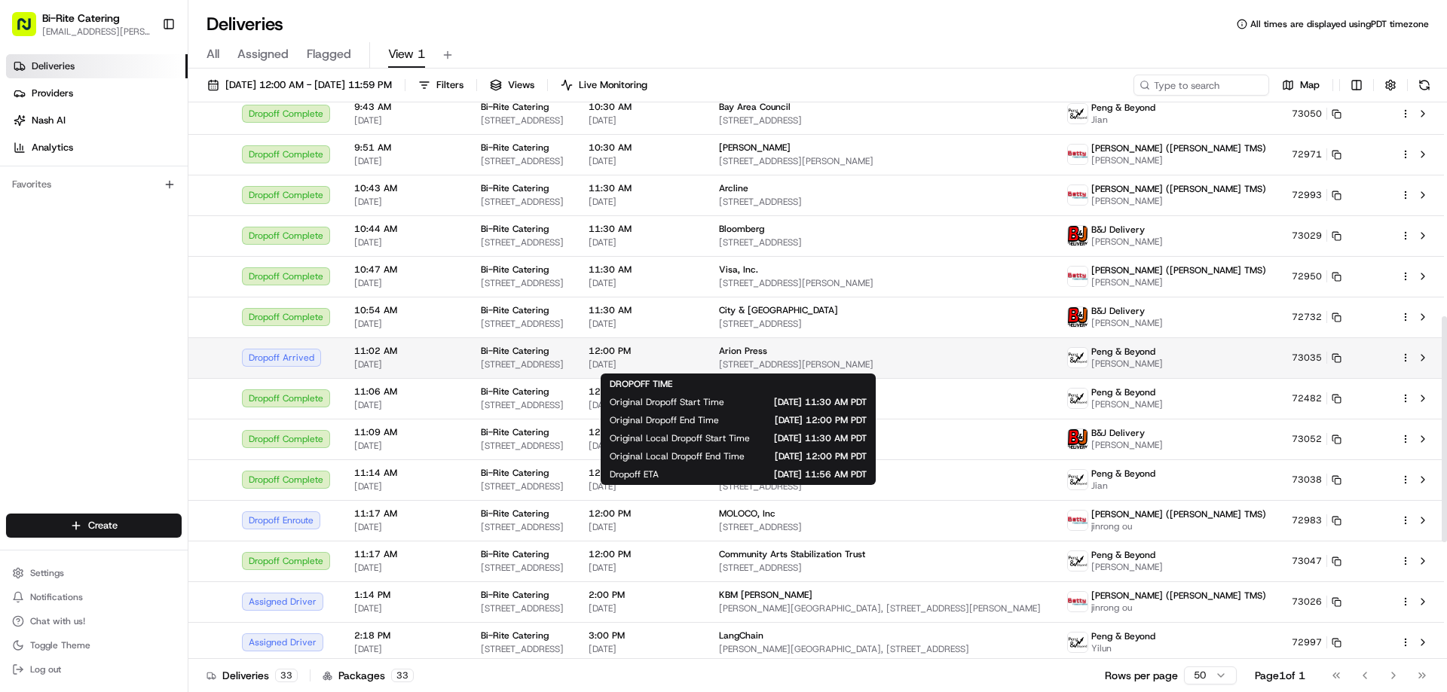
click at [695, 361] on span "[DATE]" at bounding box center [641, 365] width 106 height 12
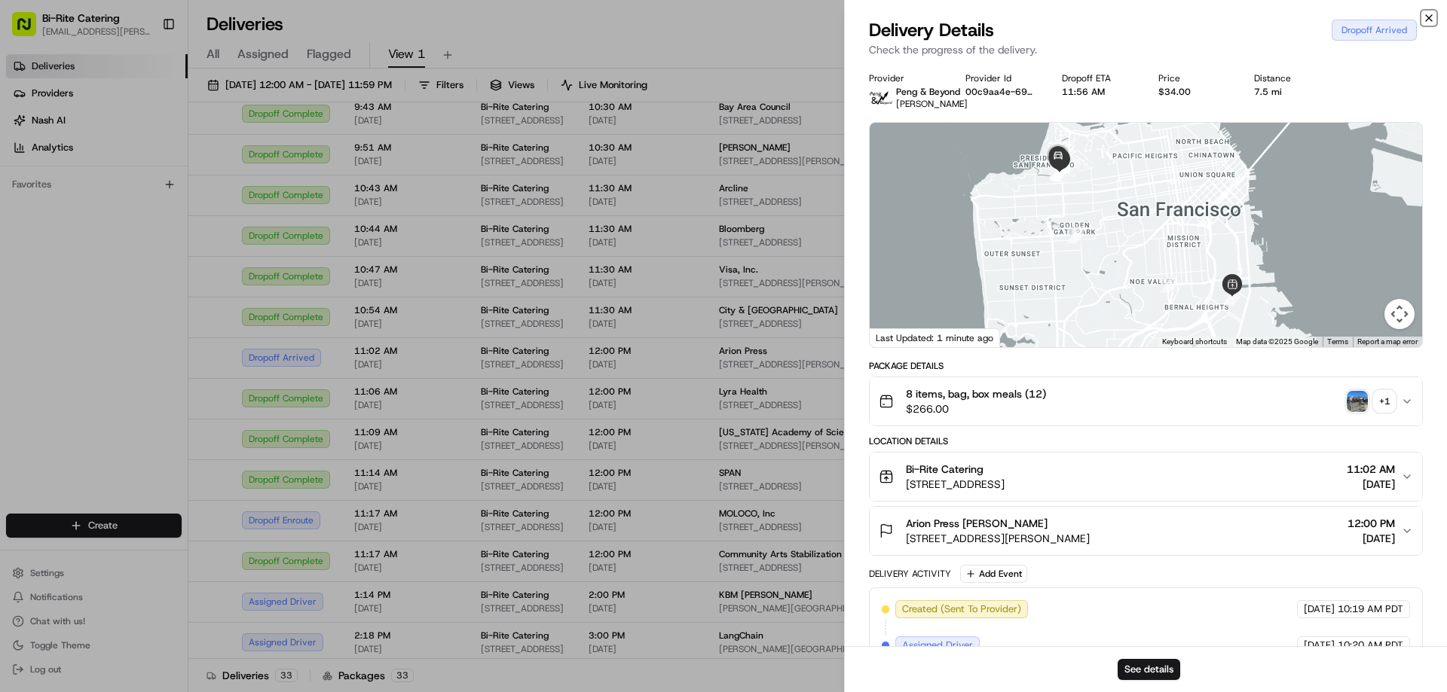
click at [1426, 20] on icon "button" at bounding box center [1429, 18] width 12 height 12
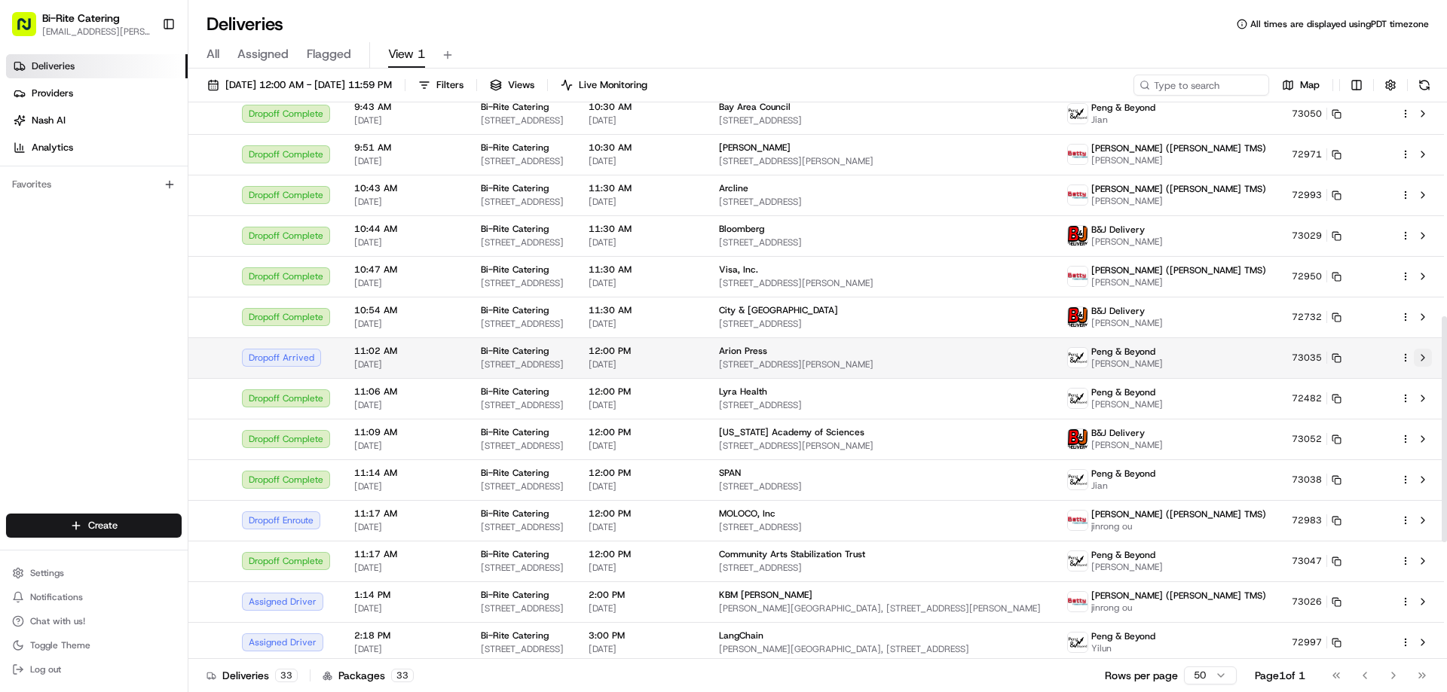
click at [1426, 353] on button at bounding box center [1423, 358] width 18 height 18
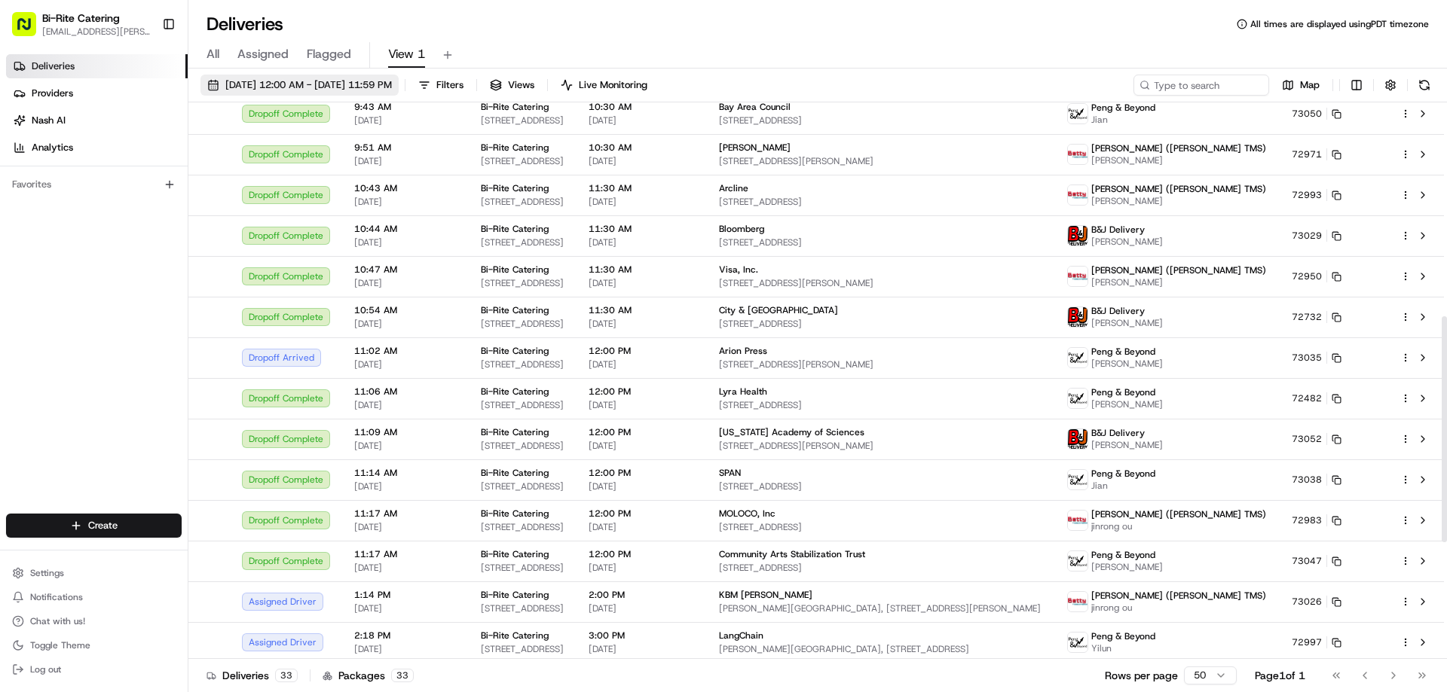
click at [329, 90] on span "[DATE] 12:00 AM - [DATE] 11:59 PM" at bounding box center [308, 85] width 167 height 14
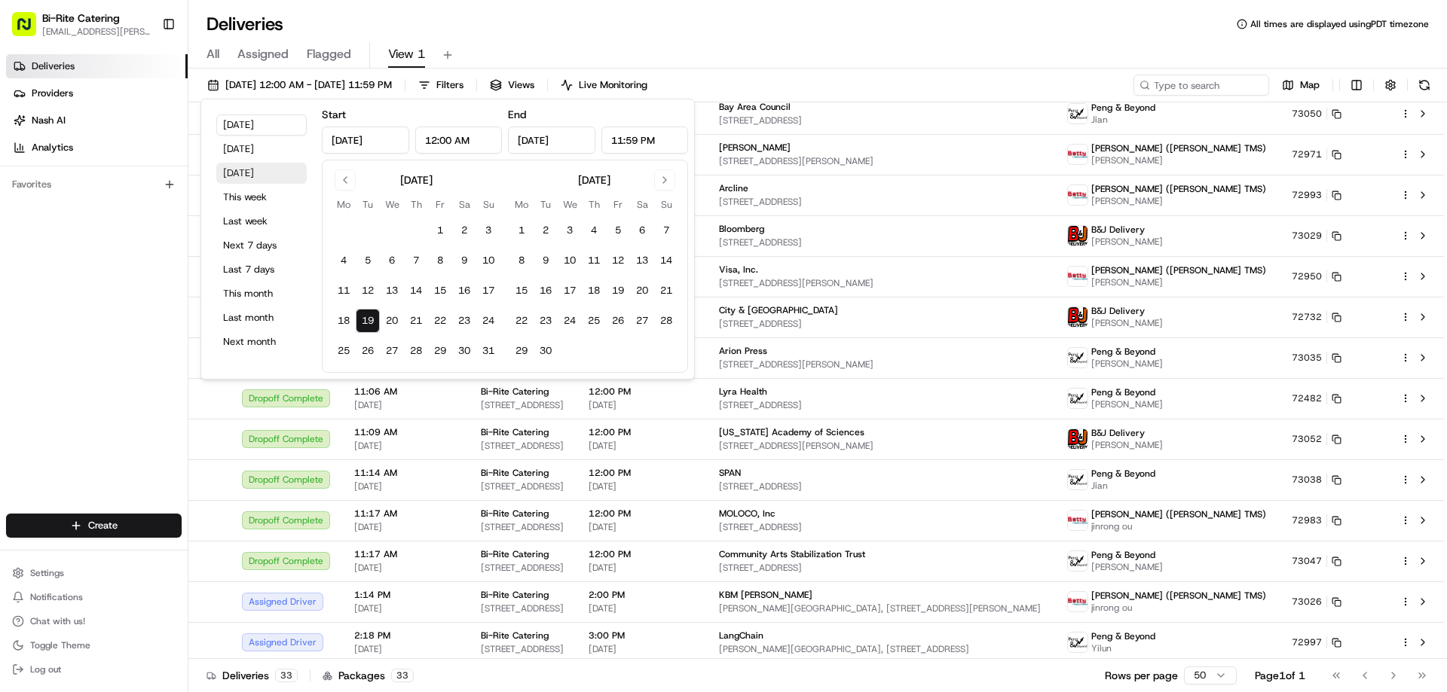
click at [238, 164] on button "[DATE]" at bounding box center [261, 173] width 90 height 21
type input "[DATE]"
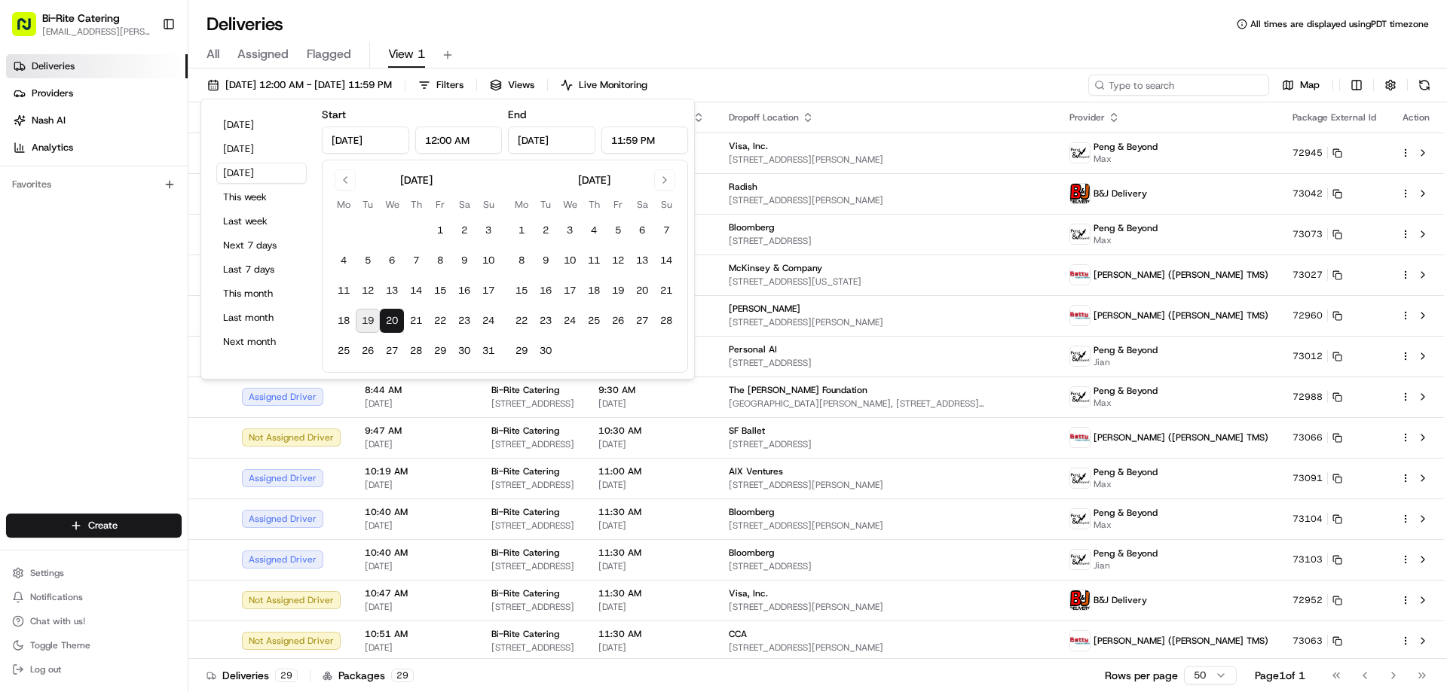
click at [1169, 84] on input at bounding box center [1178, 85] width 181 height 21
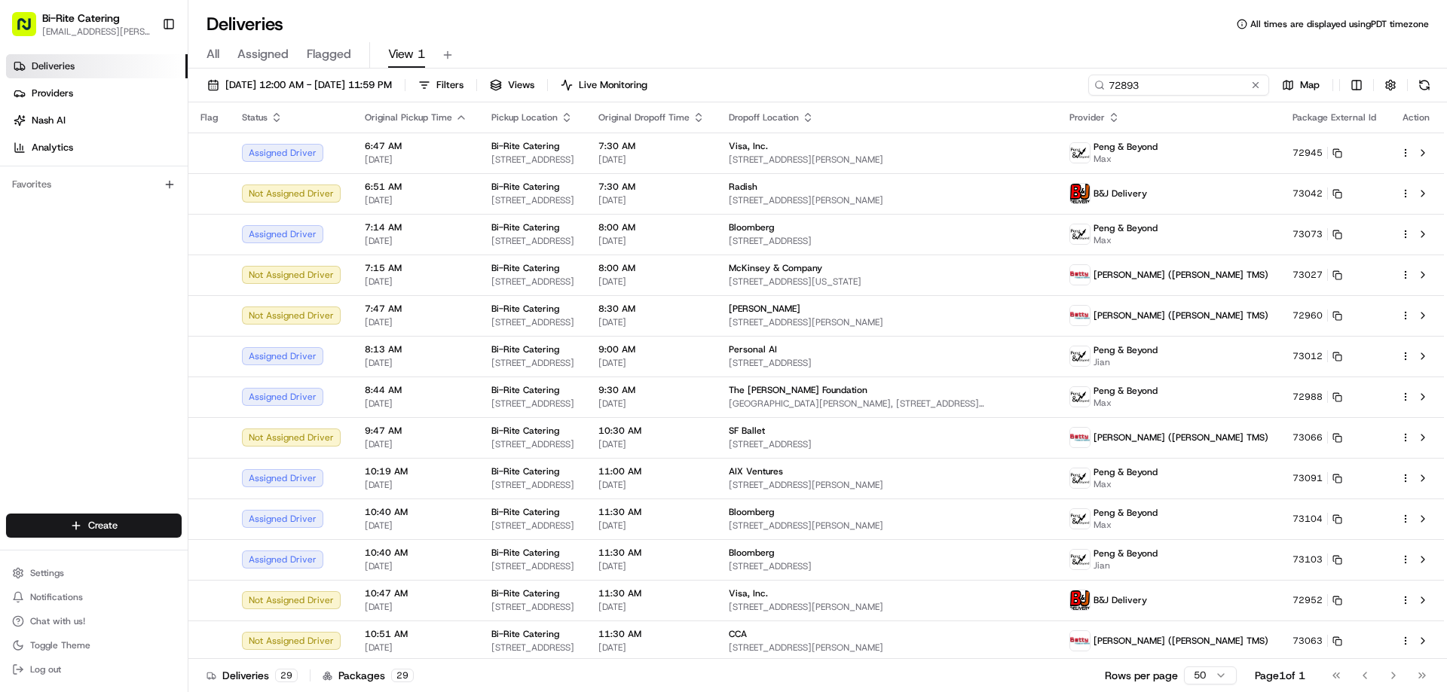
type input "72893"
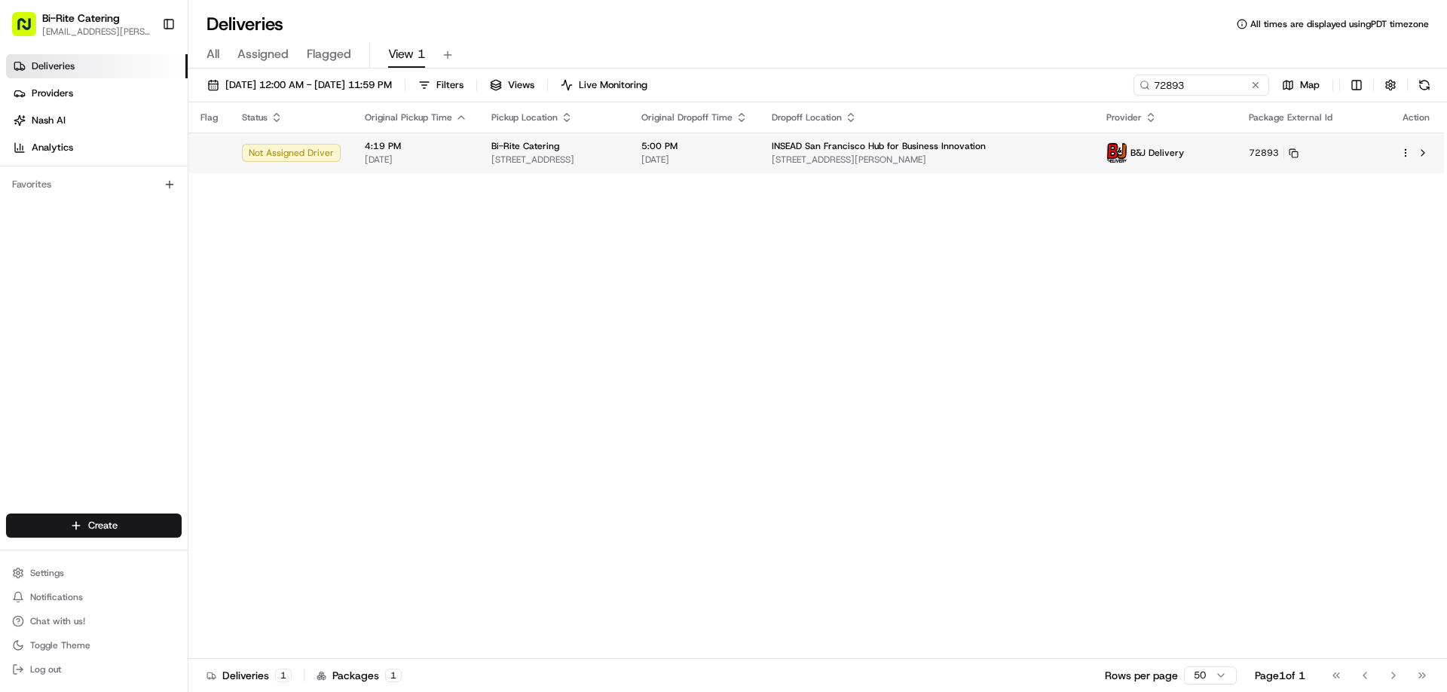
click at [1407, 158] on html "Bi-Rite Catering [EMAIL_ADDRESS][PERSON_NAME][DOMAIN_NAME] Toggle Sidebar Deliv…" at bounding box center [723, 346] width 1447 height 692
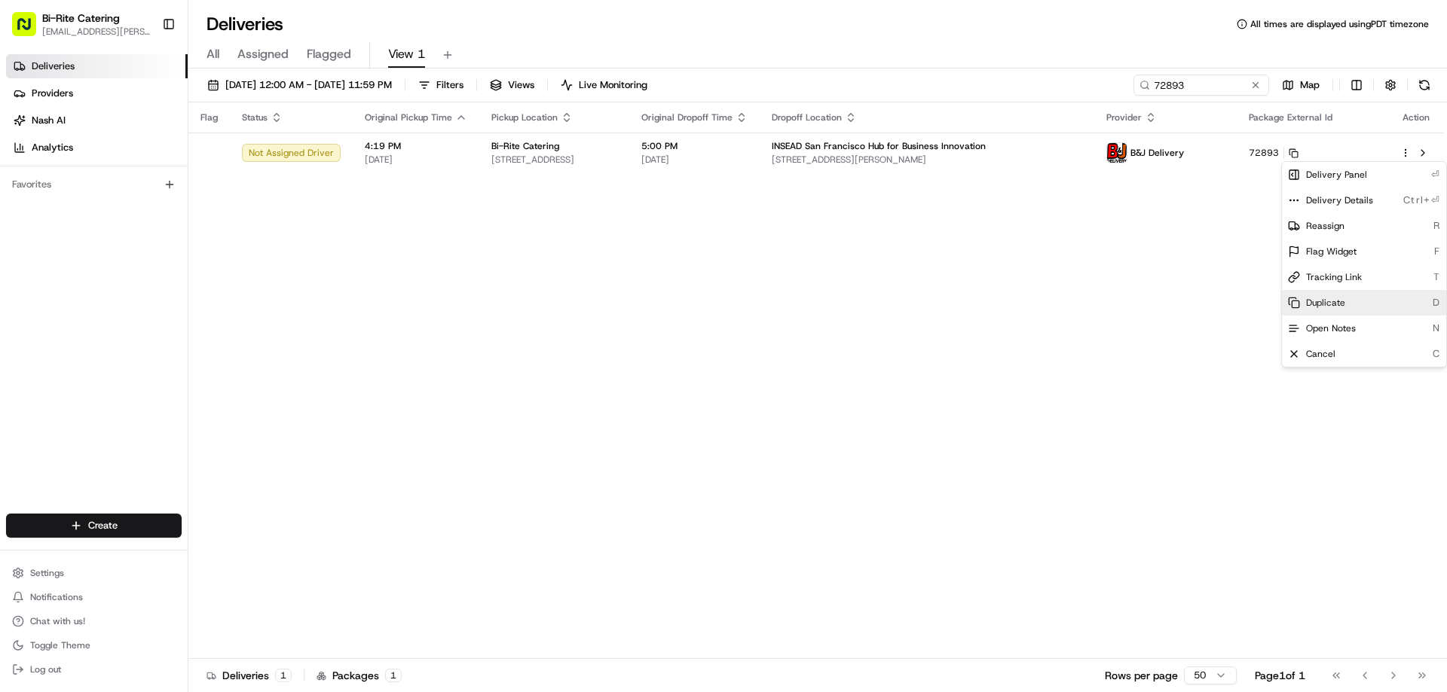
click at [1327, 295] on div "Duplicate D" at bounding box center [1364, 303] width 164 height 26
click at [617, 326] on html "Bi-Rite Catering [EMAIL_ADDRESS][PERSON_NAME][DOMAIN_NAME] Toggle Sidebar Deliv…" at bounding box center [723, 346] width 1447 height 692
